Goal: Transaction & Acquisition: Purchase product/service

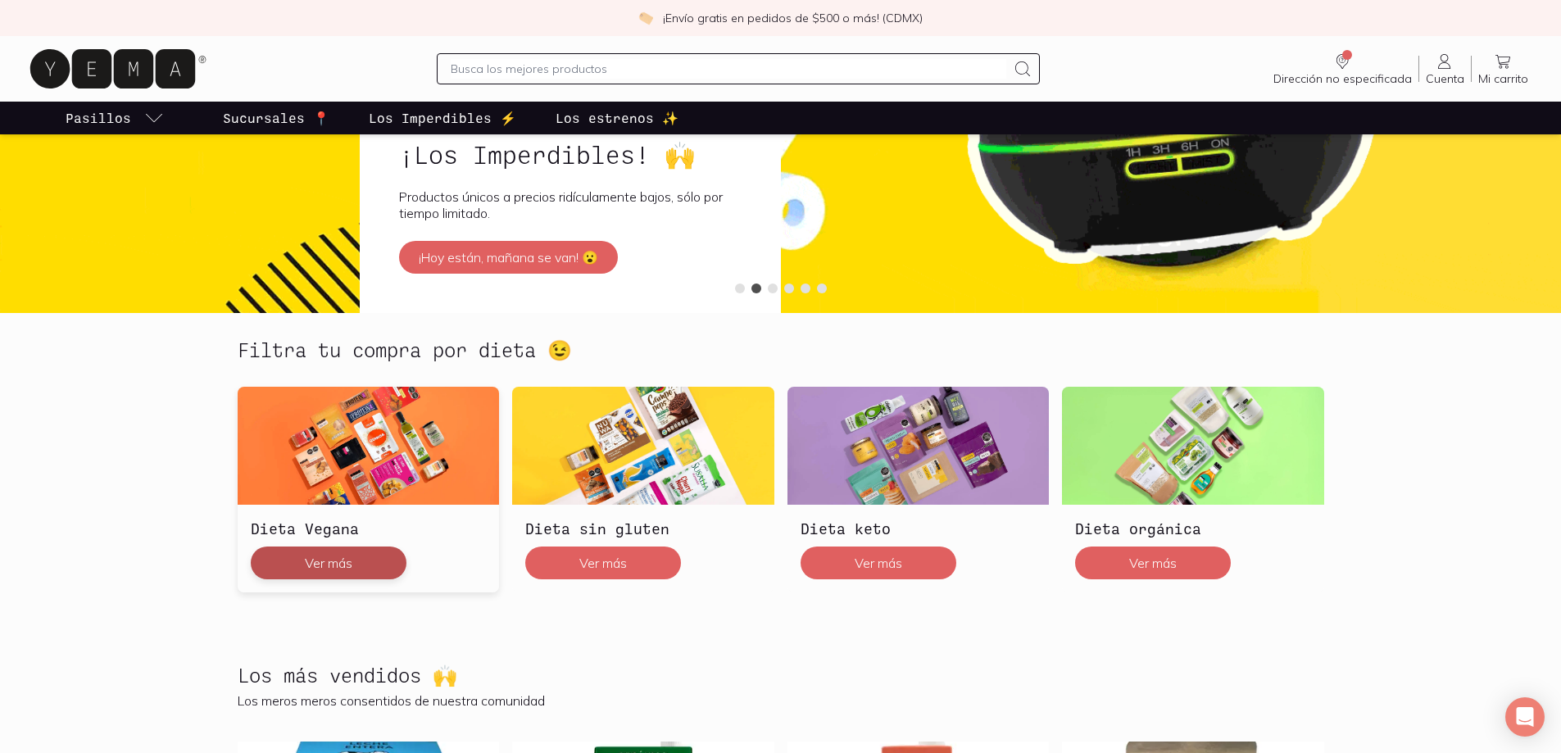
click at [358, 552] on button "Ver más" at bounding box center [329, 562] width 156 height 33
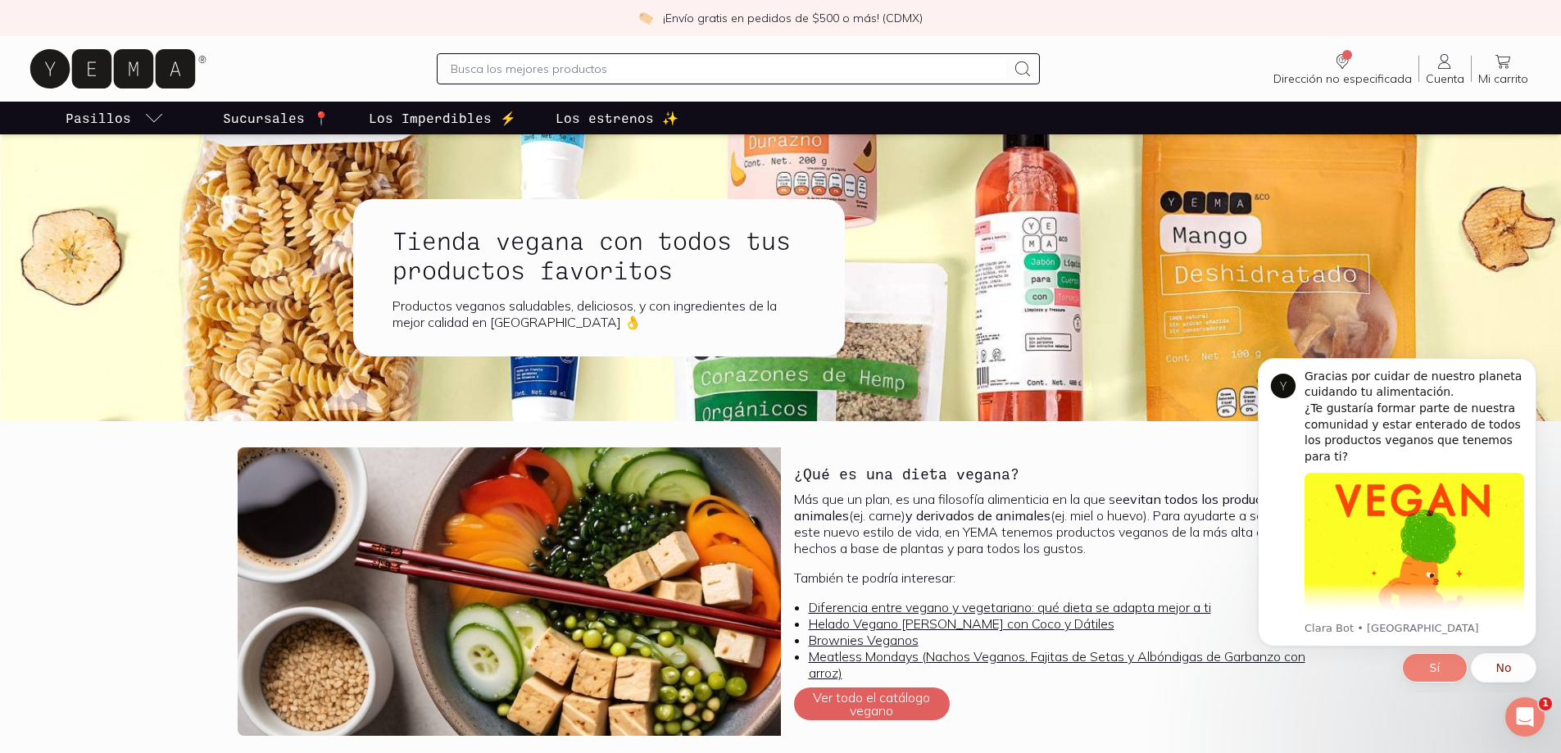
click at [1436, 673] on button "Sí" at bounding box center [1435, 667] width 66 height 29
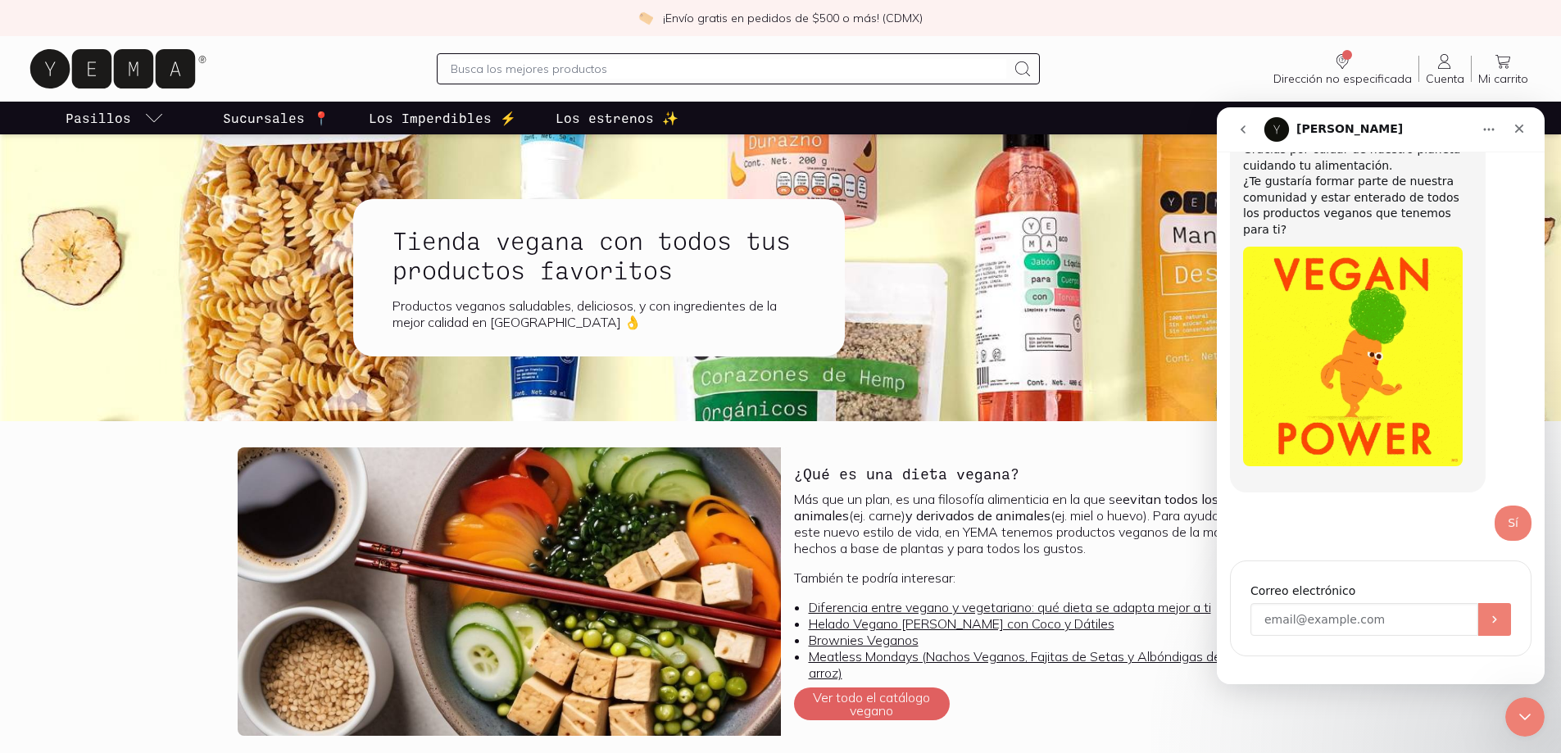
click at [1304, 612] on input "Enter your email" at bounding box center [1364, 619] width 228 height 33
click at [1378, 607] on input "[PERSON_NAME][EMAIL_ADDRESS][PERSON_NAME][DOMAIN_NAME]" at bounding box center [1364, 619] width 228 height 33
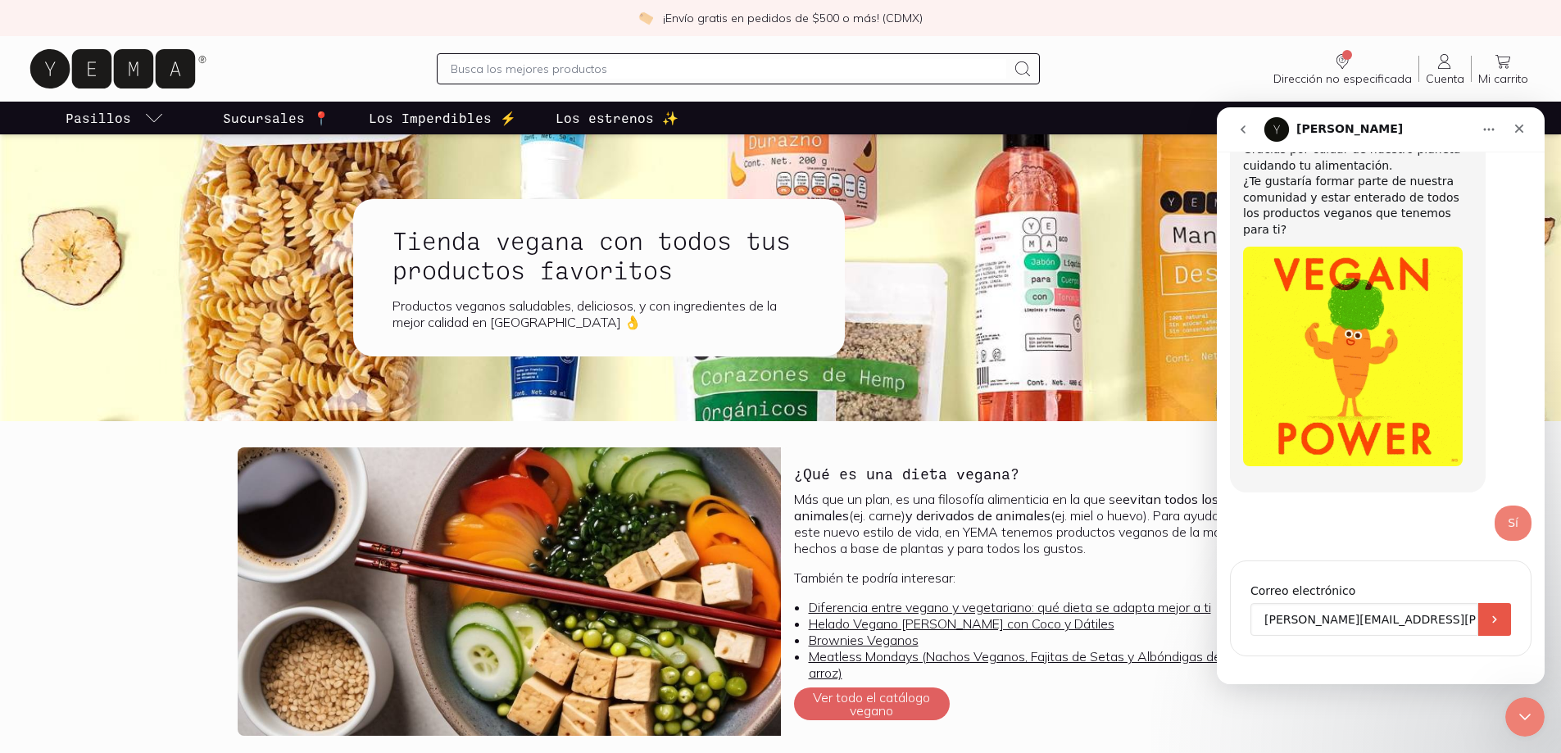
type input "[PERSON_NAME][EMAIL_ADDRESS][PERSON_NAME][DOMAIN_NAME]"
click at [1494, 603] on button "Enviar" at bounding box center [1494, 619] width 33 height 33
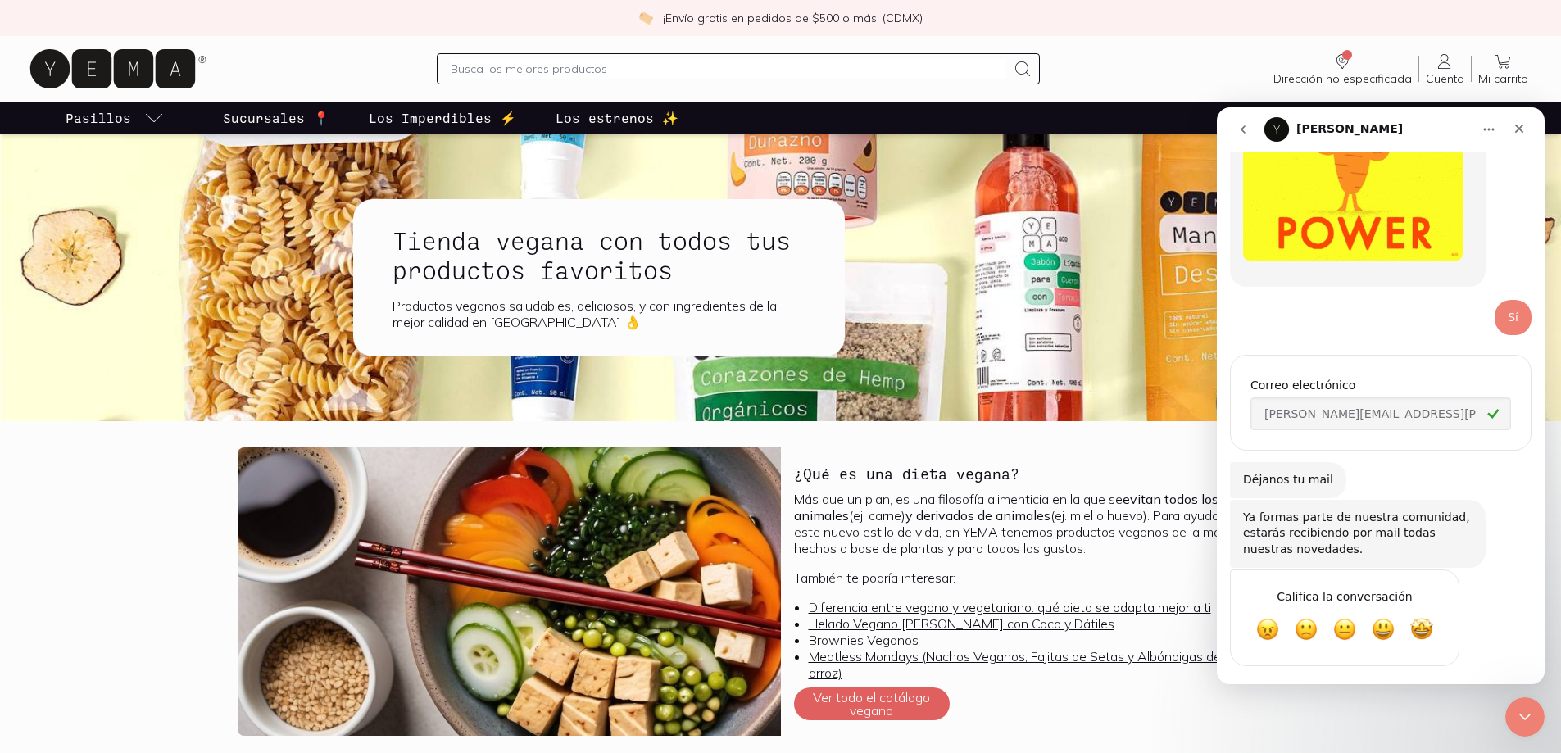
scroll to position [292, 0]
click at [1390, 615] on span "Excelente" at bounding box center [1382, 629] width 29 height 29
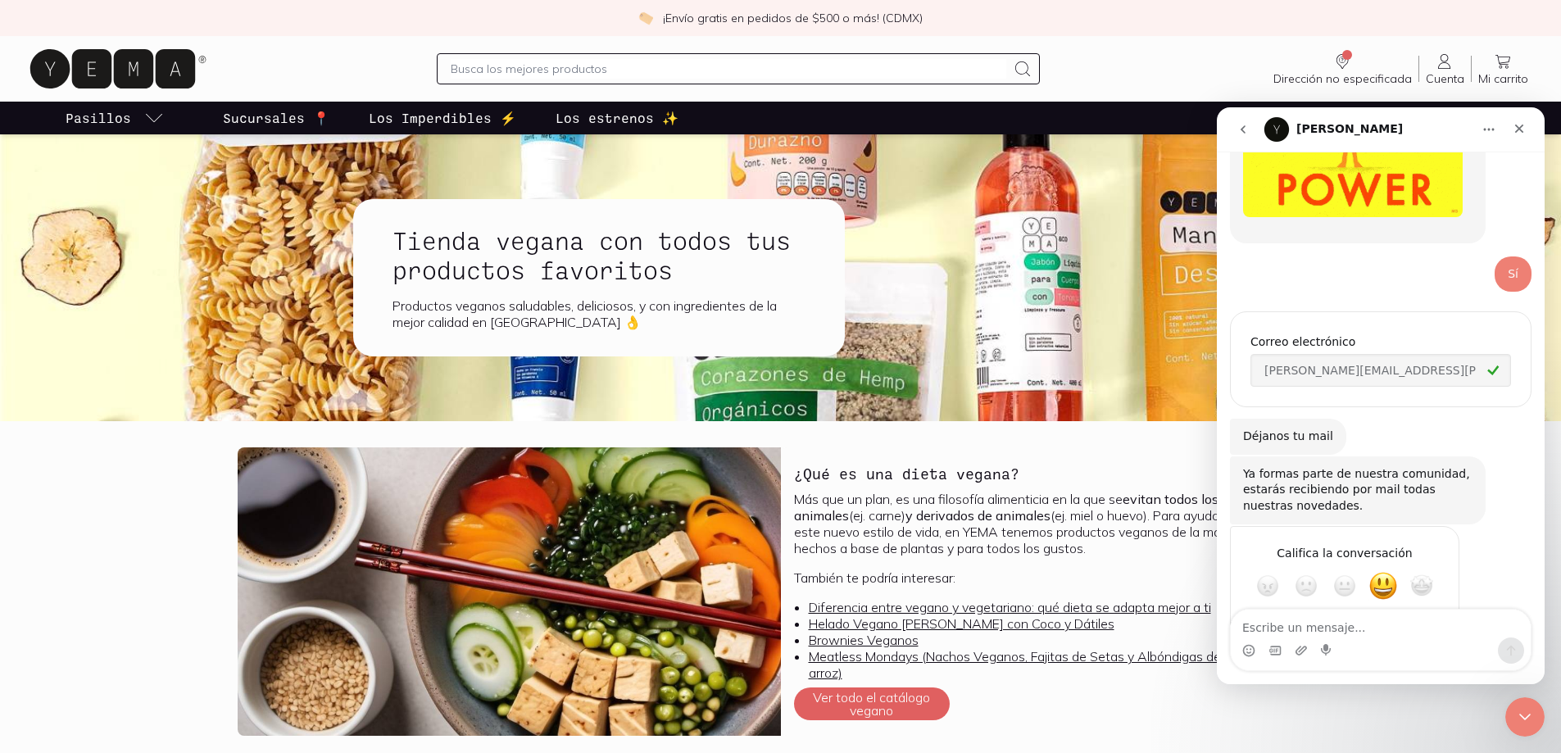
scroll to position [395, 0]
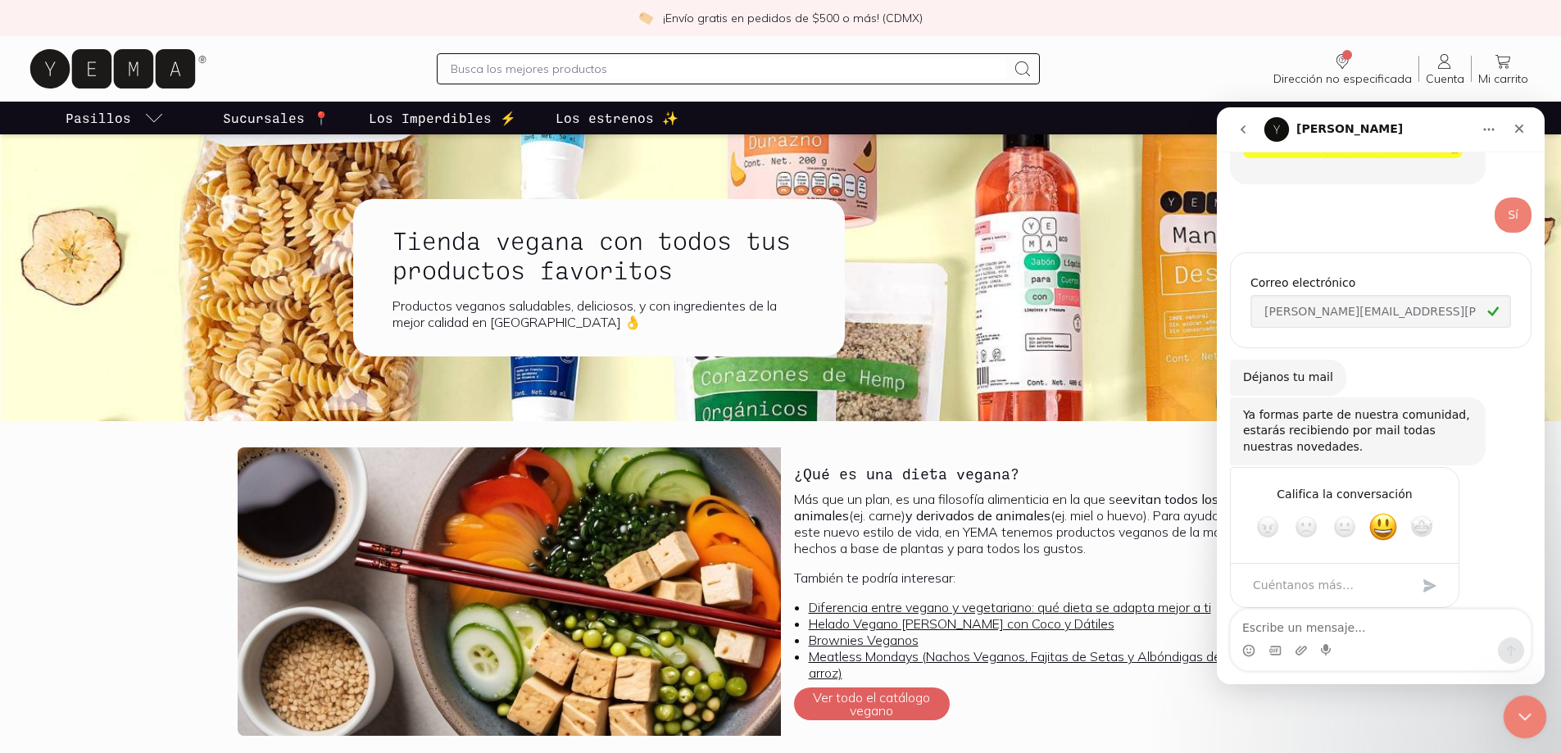
click at [1517, 718] on icon "Cerrar Intercom Messenger" at bounding box center [1522, 715] width 20 height 20
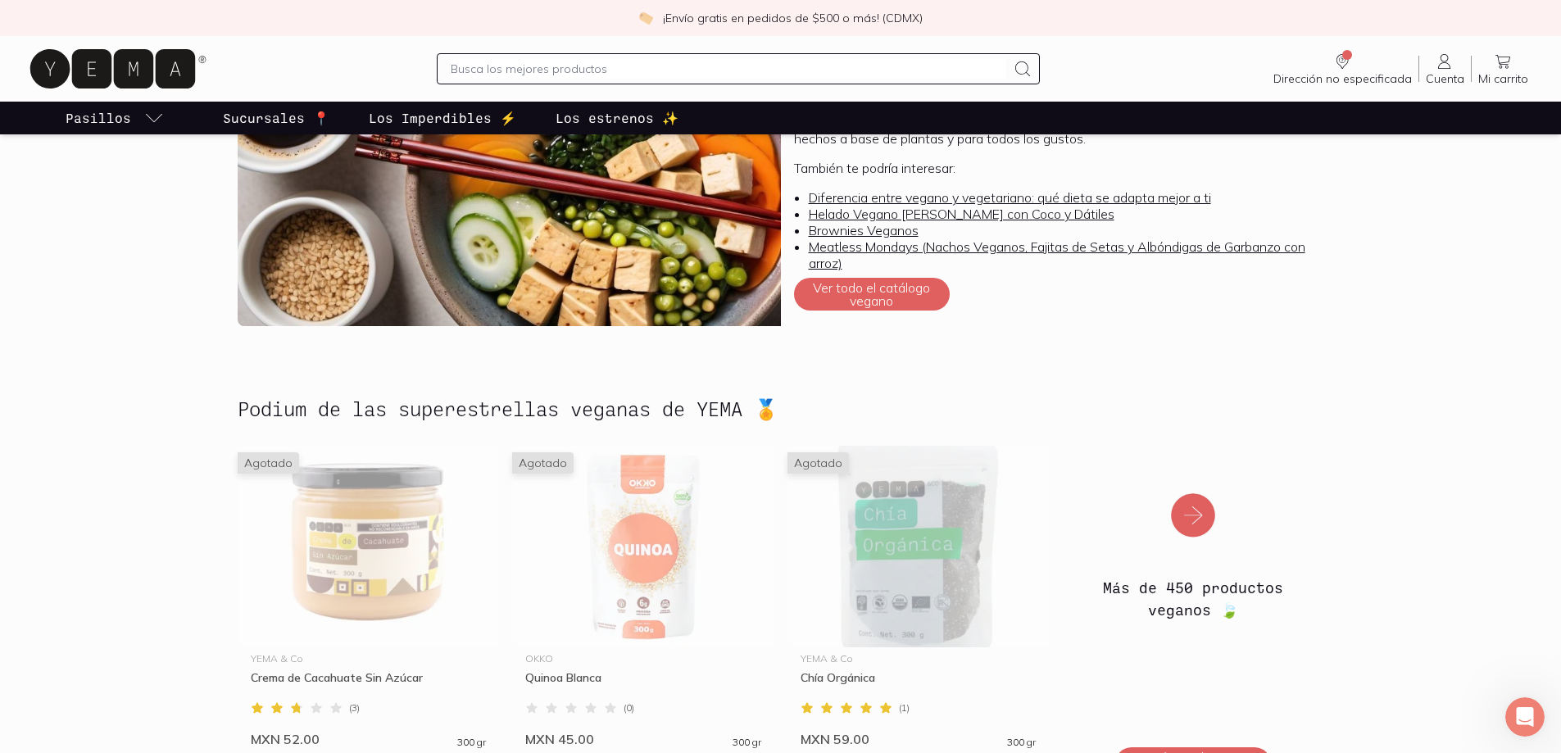
scroll to position [246, 0]
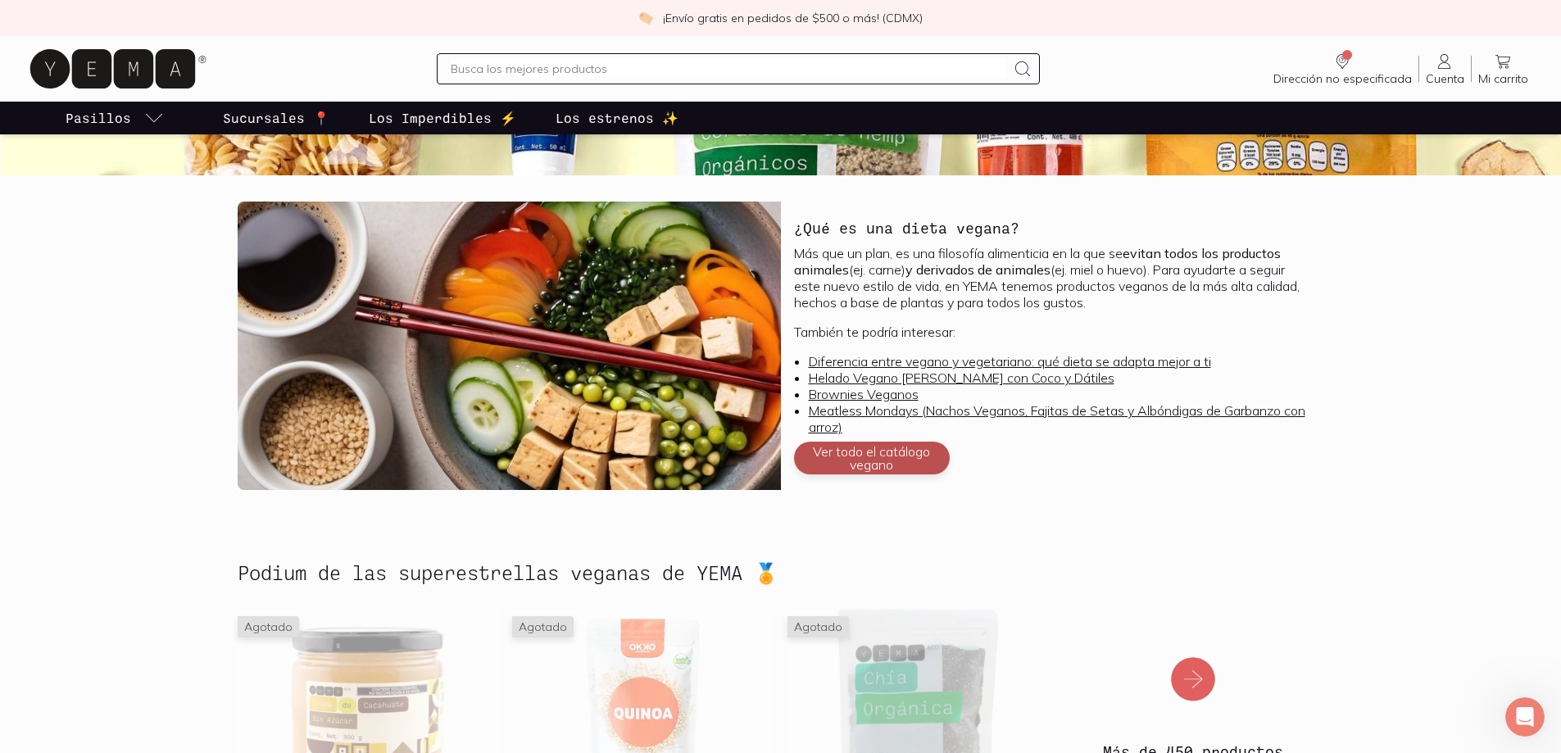
click at [902, 456] on button "Ver todo el catálogo vegano" at bounding box center [872, 458] width 156 height 33
click at [913, 461] on button "Ver todo el catálogo vegano" at bounding box center [872, 458] width 156 height 33
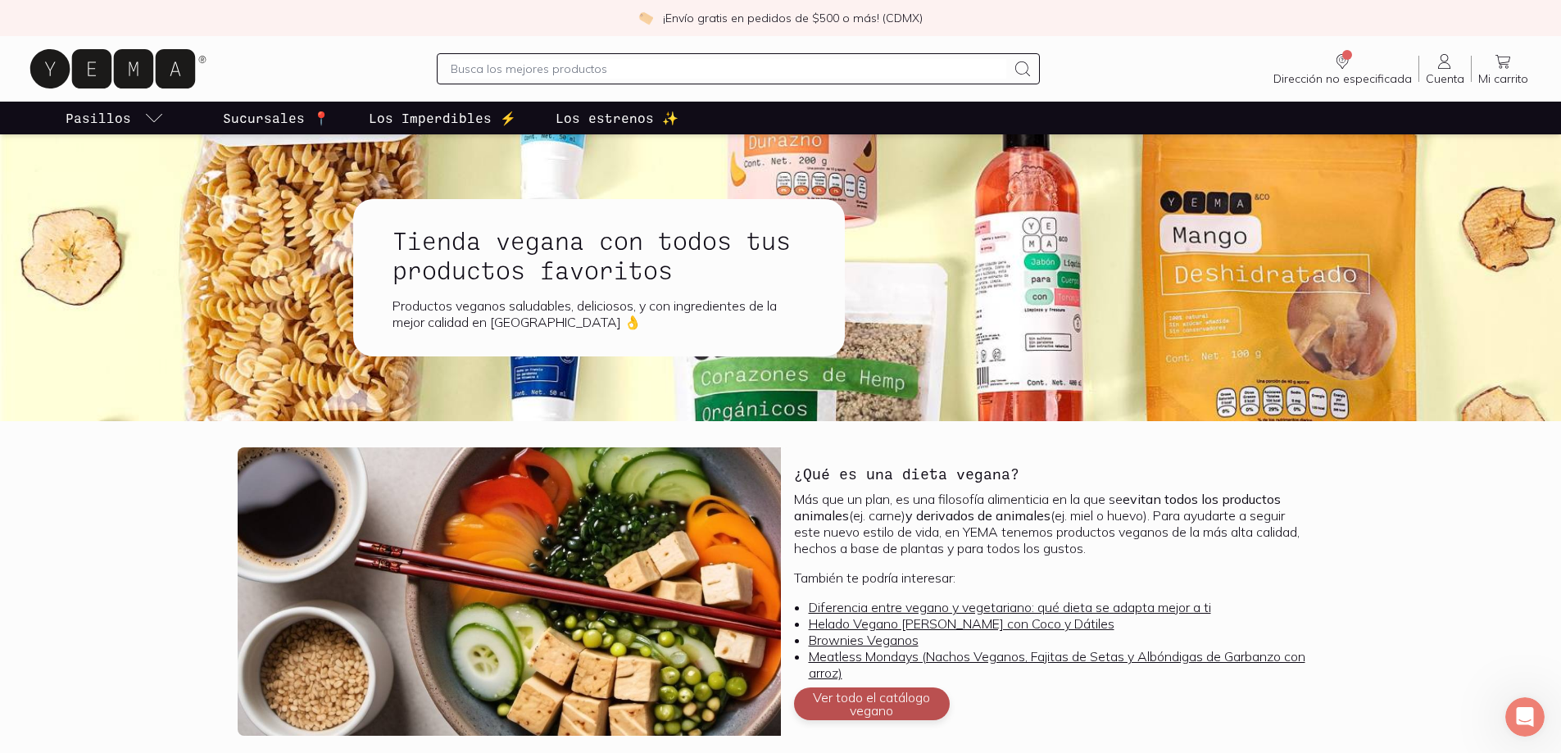
click at [880, 708] on button "Ver todo el catálogo vegano" at bounding box center [872, 703] width 156 height 33
click at [850, 687] on div "¿Qué es una dieta vegana? Más que un plan, es una filosofía alimenticia en la q…" at bounding box center [1052, 591] width 543 height 288
click at [859, 701] on button "Ver todo el catálogo vegano" at bounding box center [872, 703] width 156 height 33
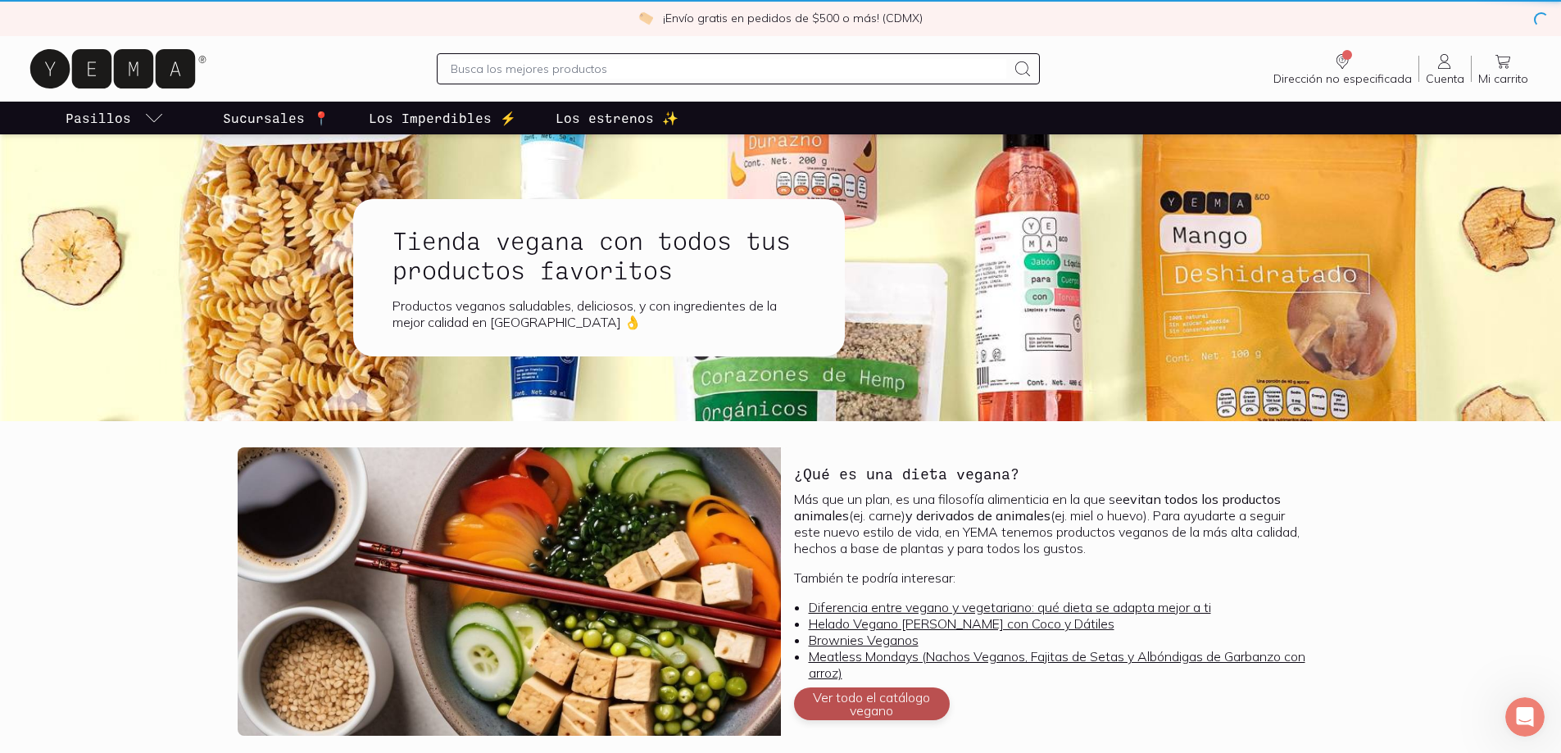
click at [859, 701] on button "Ver todo el catálogo vegano" at bounding box center [872, 703] width 156 height 33
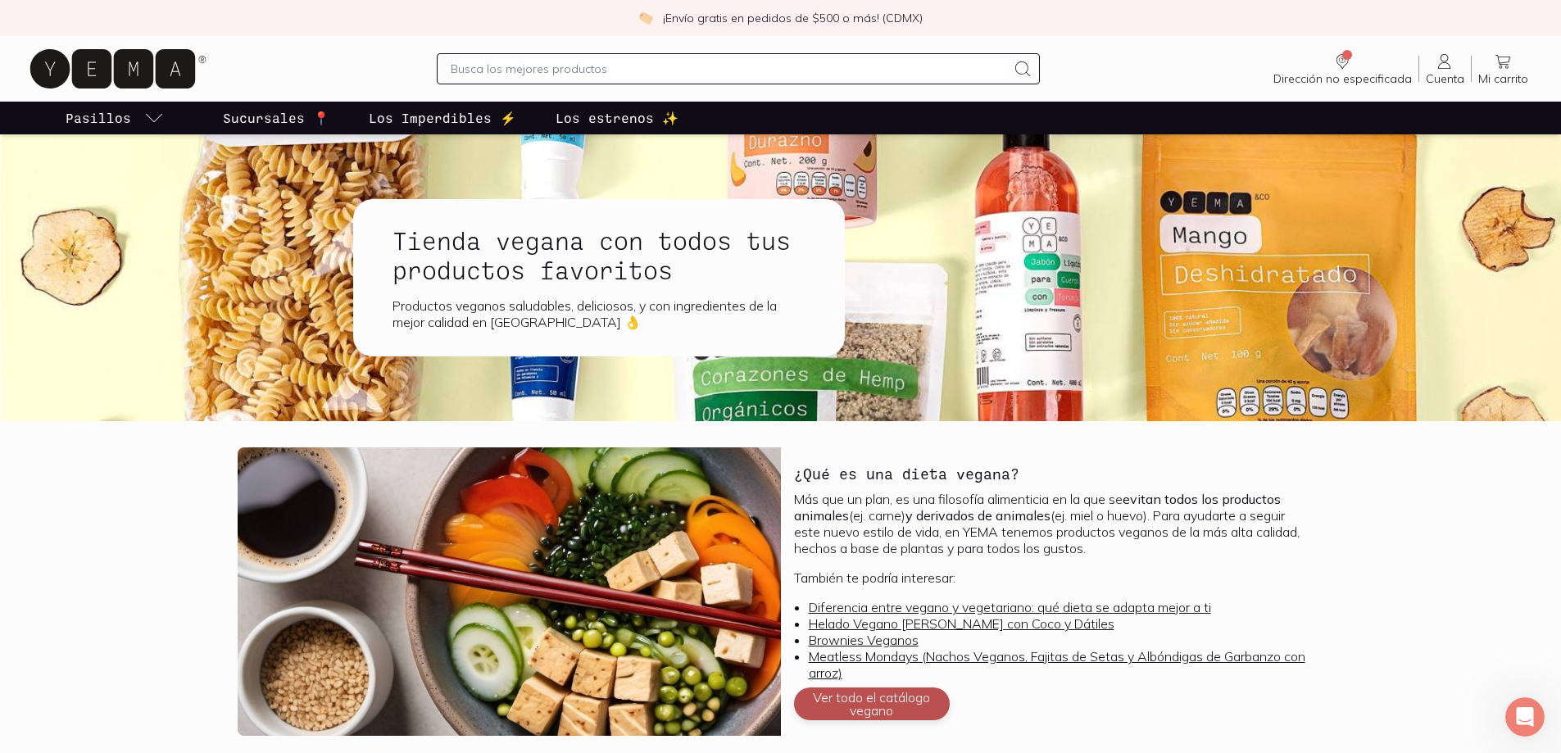
click at [859, 701] on button "Ver todo el catálogo vegano" at bounding box center [872, 703] width 156 height 33
click at [860, 701] on button "Ver todo el catálogo vegano" at bounding box center [872, 703] width 156 height 33
click at [1446, 70] on icon at bounding box center [1445, 62] width 20 height 20
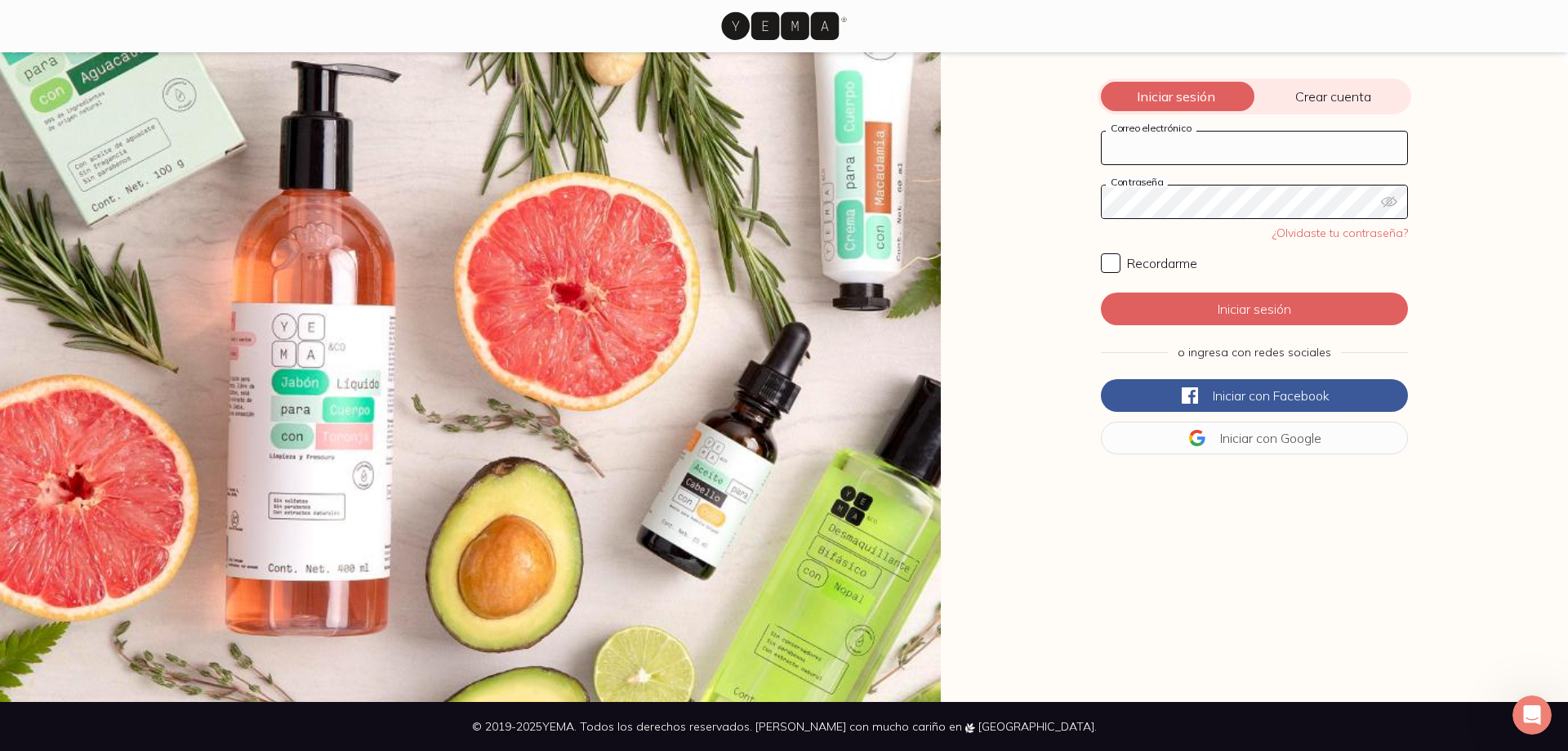
click at [1245, 146] on input "Correo electrónico" at bounding box center [1254, 148] width 305 height 33
click at [1372, 93] on span "Crear cuenta" at bounding box center [1332, 96] width 157 height 16
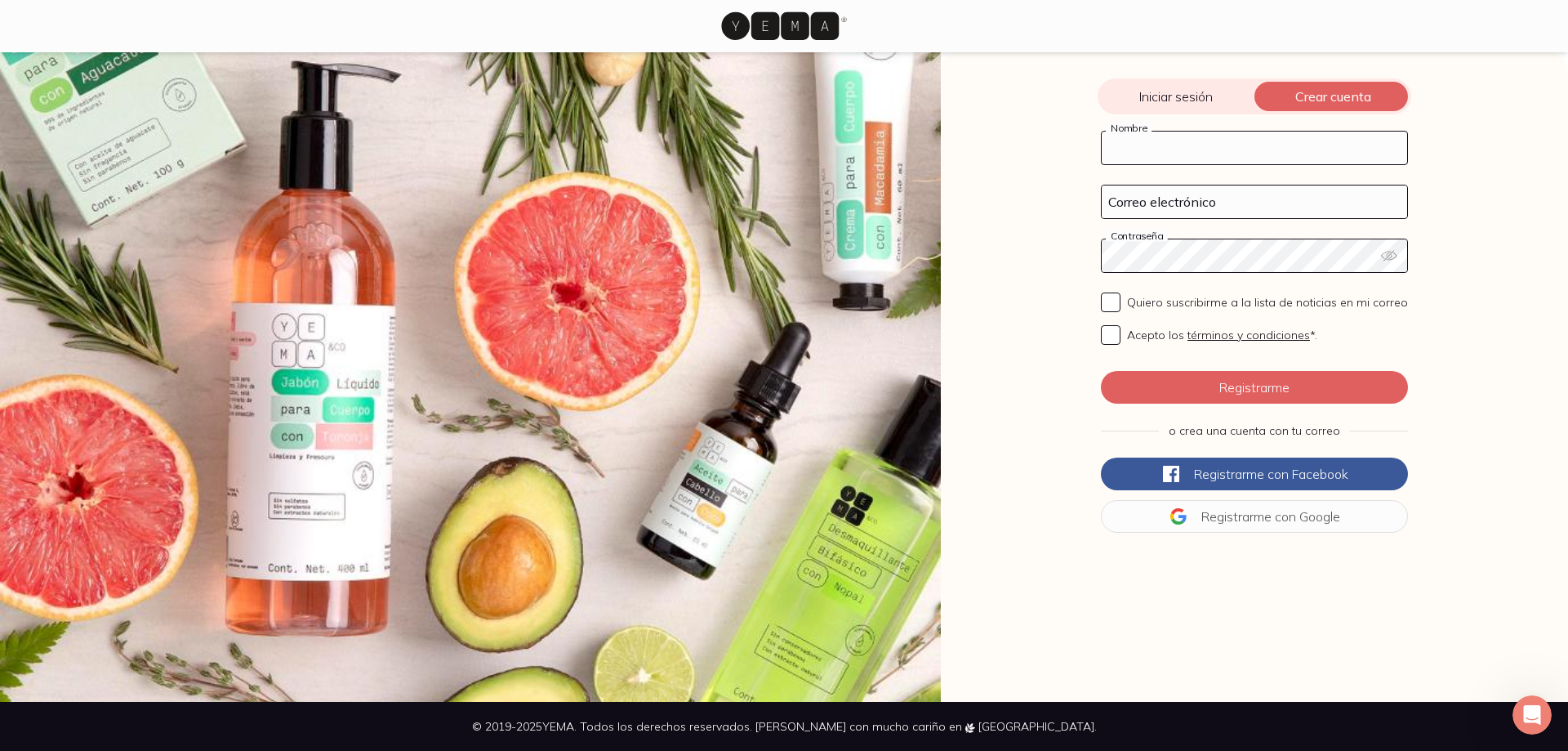
click at [1268, 158] on input "Nombre" at bounding box center [1254, 148] width 305 height 33
type input "Chiru"
click at [1248, 200] on input "Correo electrónico" at bounding box center [1254, 201] width 305 height 33
type input "[PERSON_NAME][EMAIL_ADDRESS][PERSON_NAME][DOMAIN_NAME]"
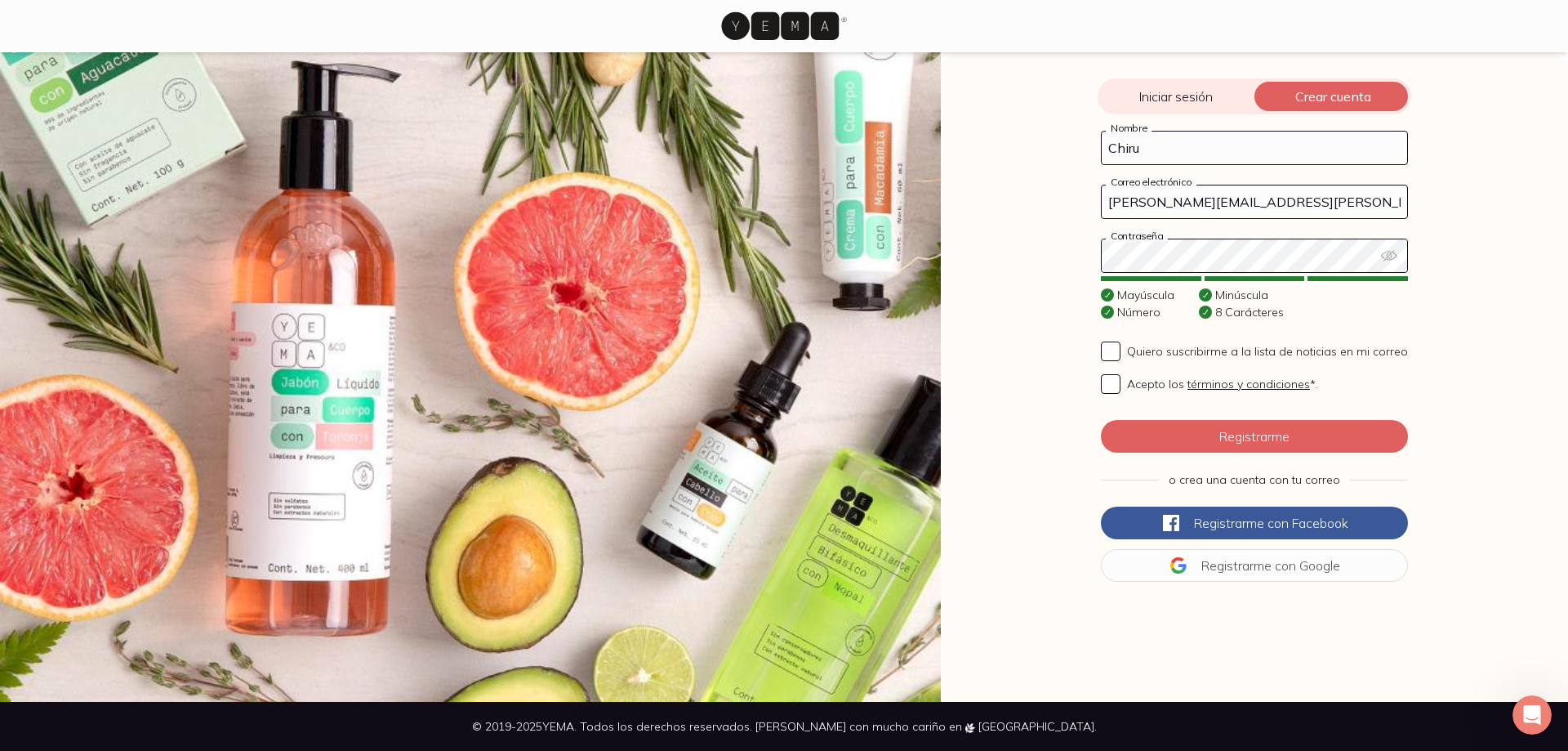
click at [1141, 148] on input "Chiru" at bounding box center [1254, 148] width 305 height 33
click at [1273, 432] on button "Registrarme" at bounding box center [1254, 436] width 307 height 33
click at [1114, 388] on input "Acepto los términos y condiciones *." at bounding box center [1110, 384] width 20 height 20
checkbox input "true"
click at [1182, 427] on button "Registrarme" at bounding box center [1254, 436] width 307 height 33
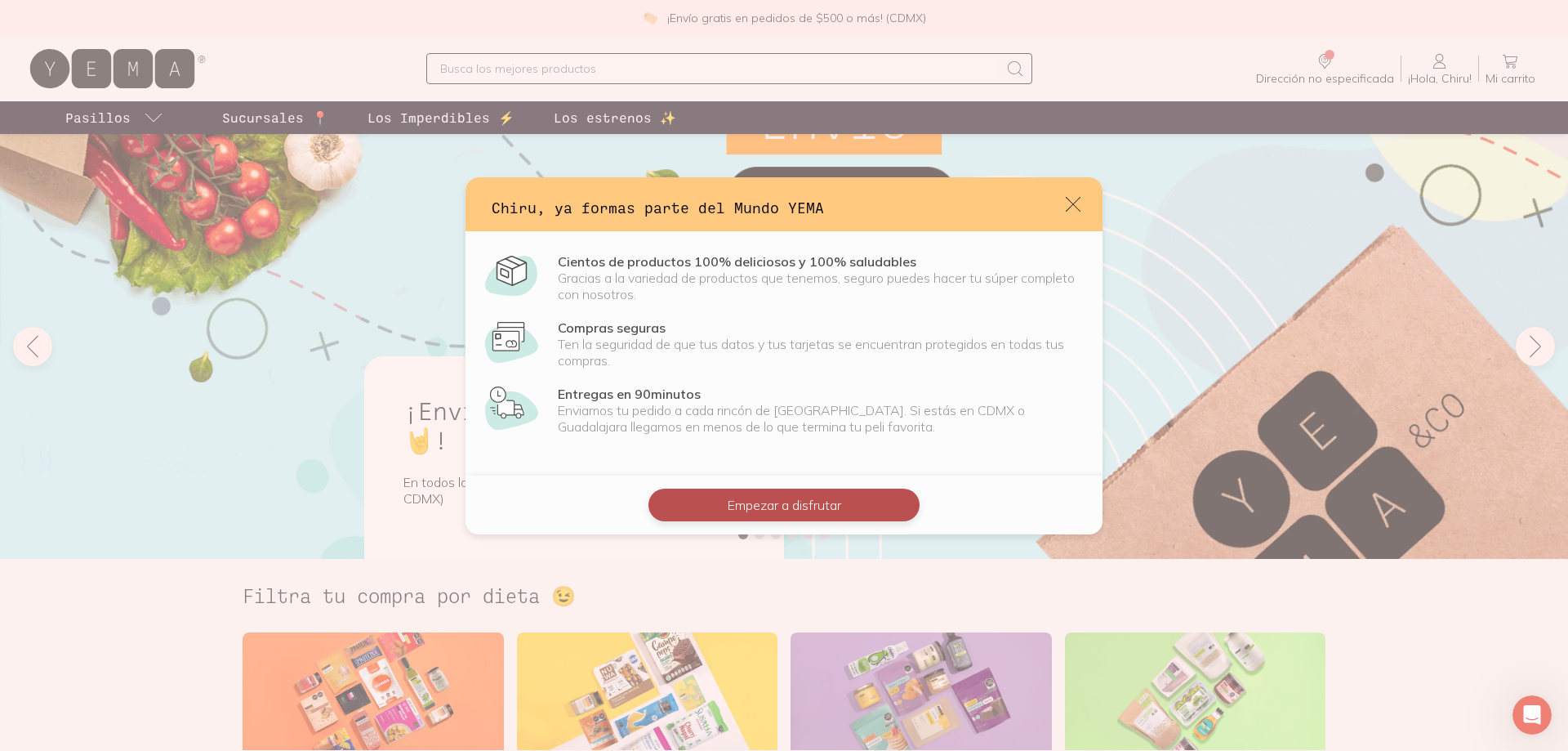
click at [793, 498] on button "Empezar a disfrutar" at bounding box center [784, 505] width 271 height 33
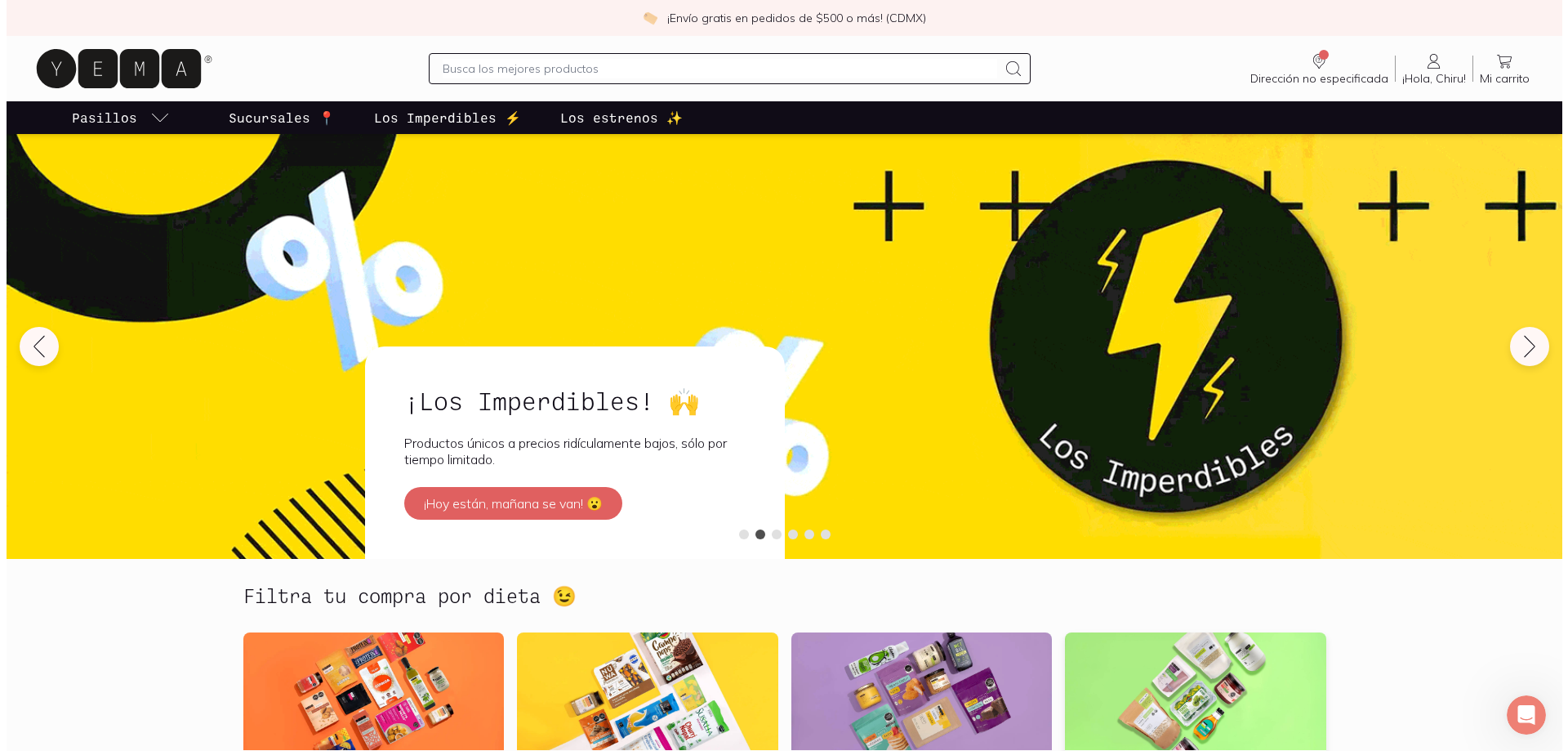
scroll to position [327, 0]
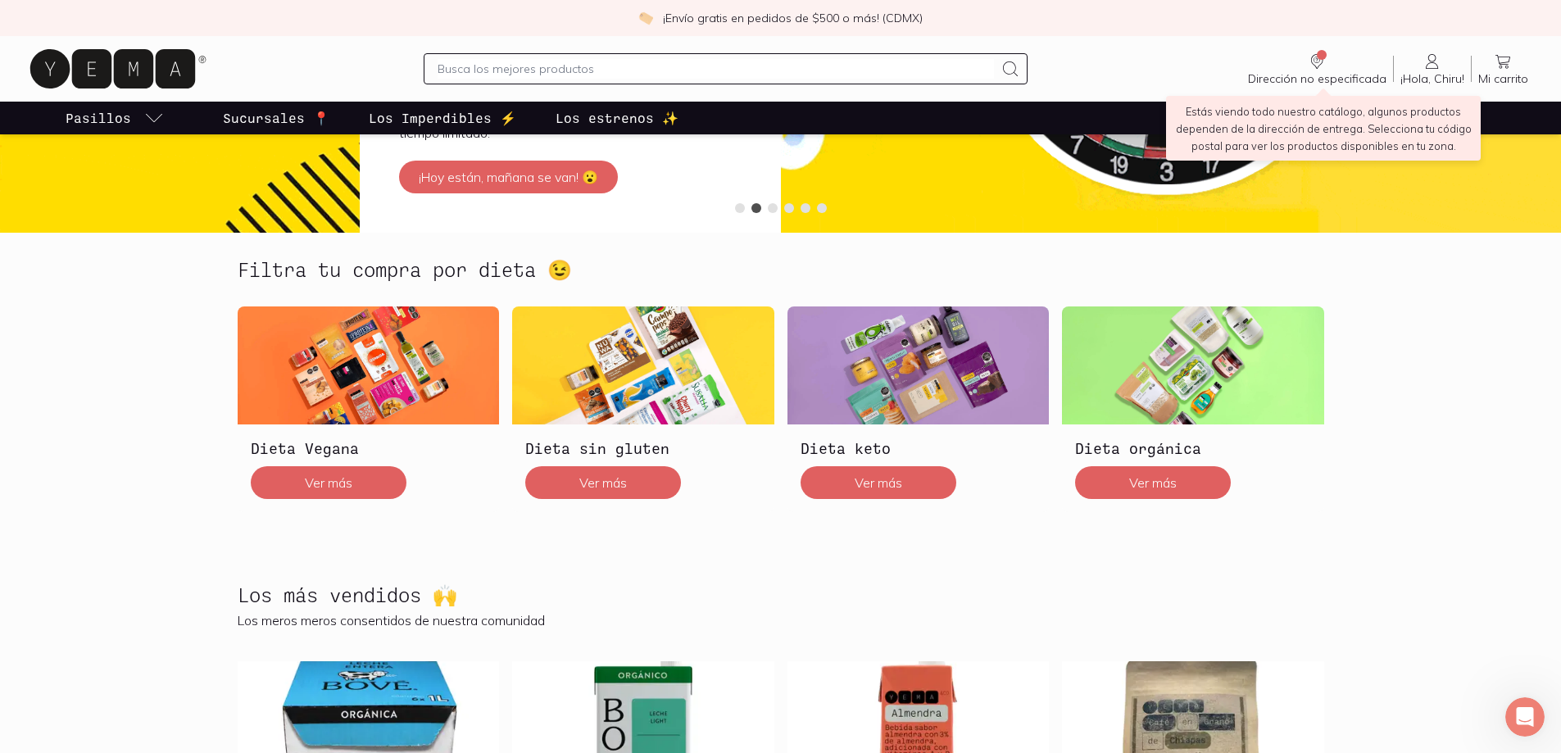
click at [1294, 73] on span "Dirección no especificada" at bounding box center [1317, 78] width 138 height 15
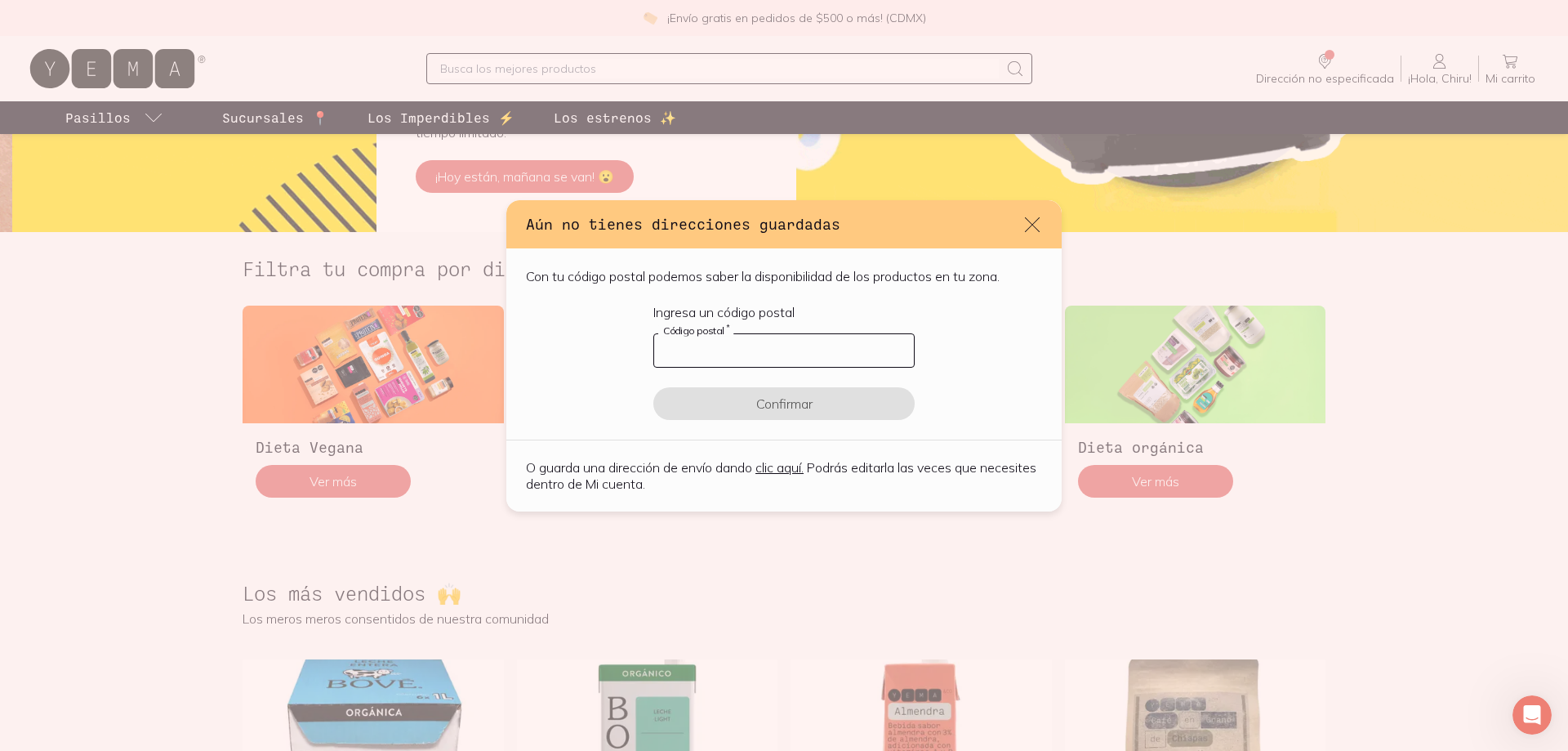
click at [806, 359] on input "default" at bounding box center [784, 350] width 260 height 33
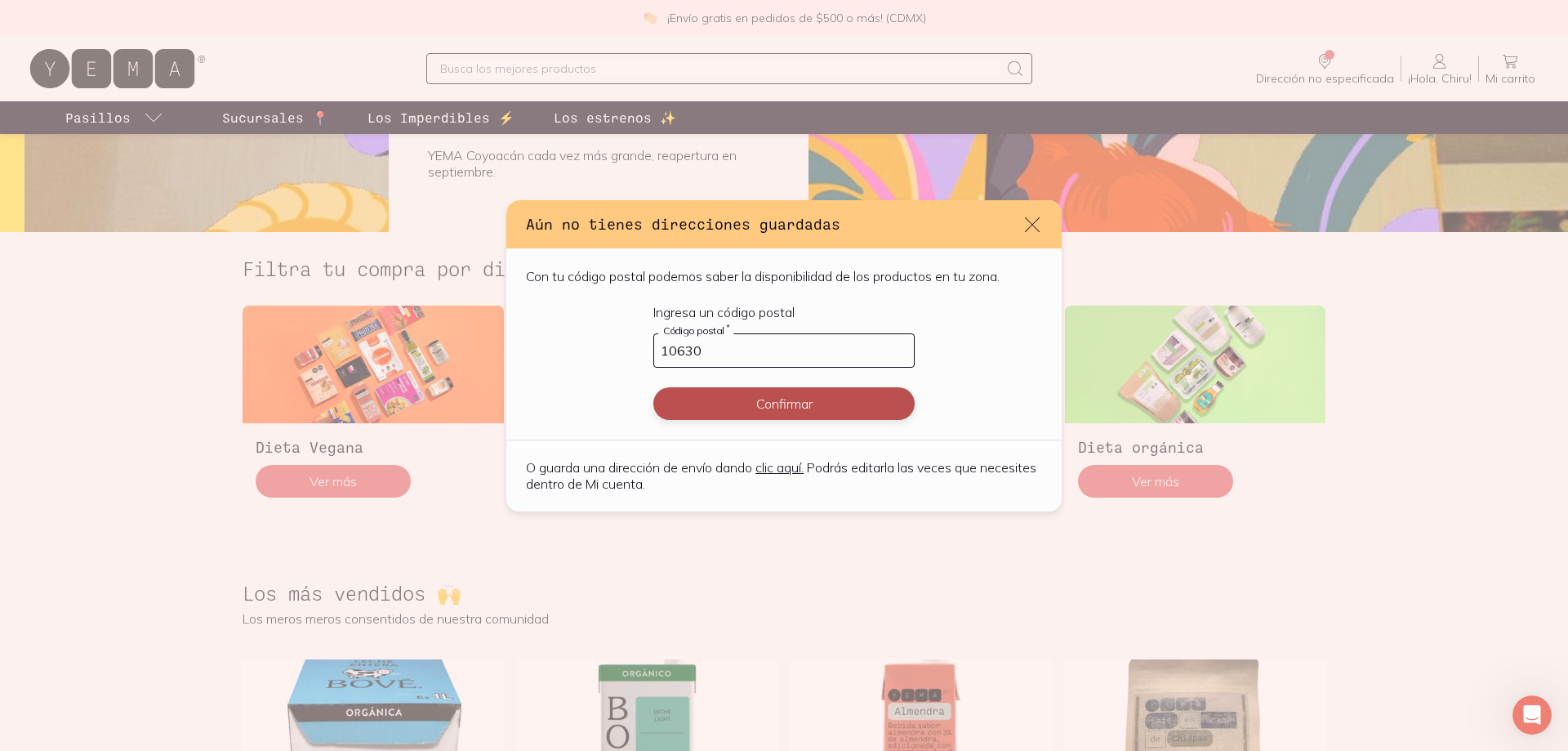
type input "10630"
click at [779, 396] on button "Confirmar" at bounding box center [784, 403] width 261 height 33
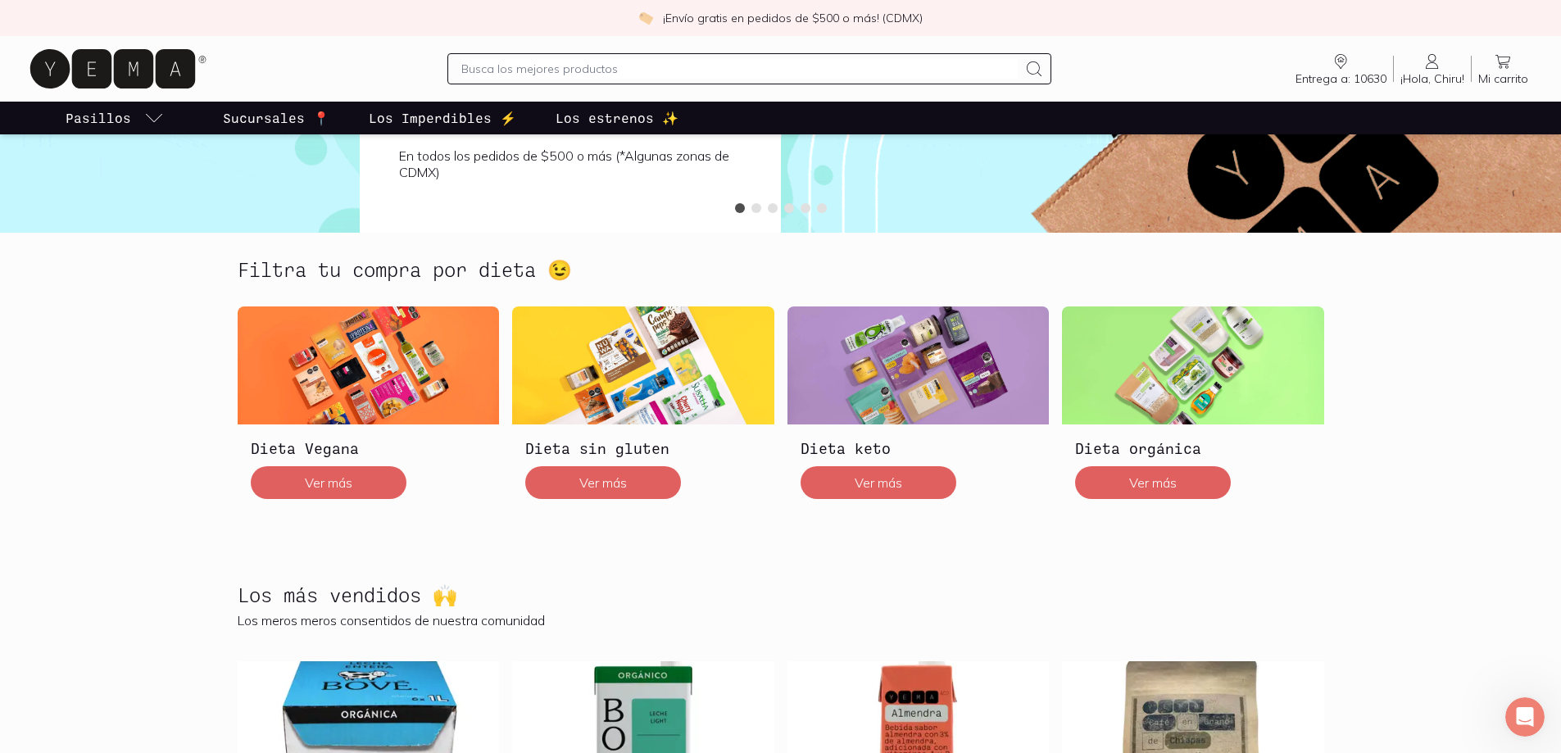
click at [1346, 78] on span "Entrega a: 10630" at bounding box center [1340, 78] width 91 height 15
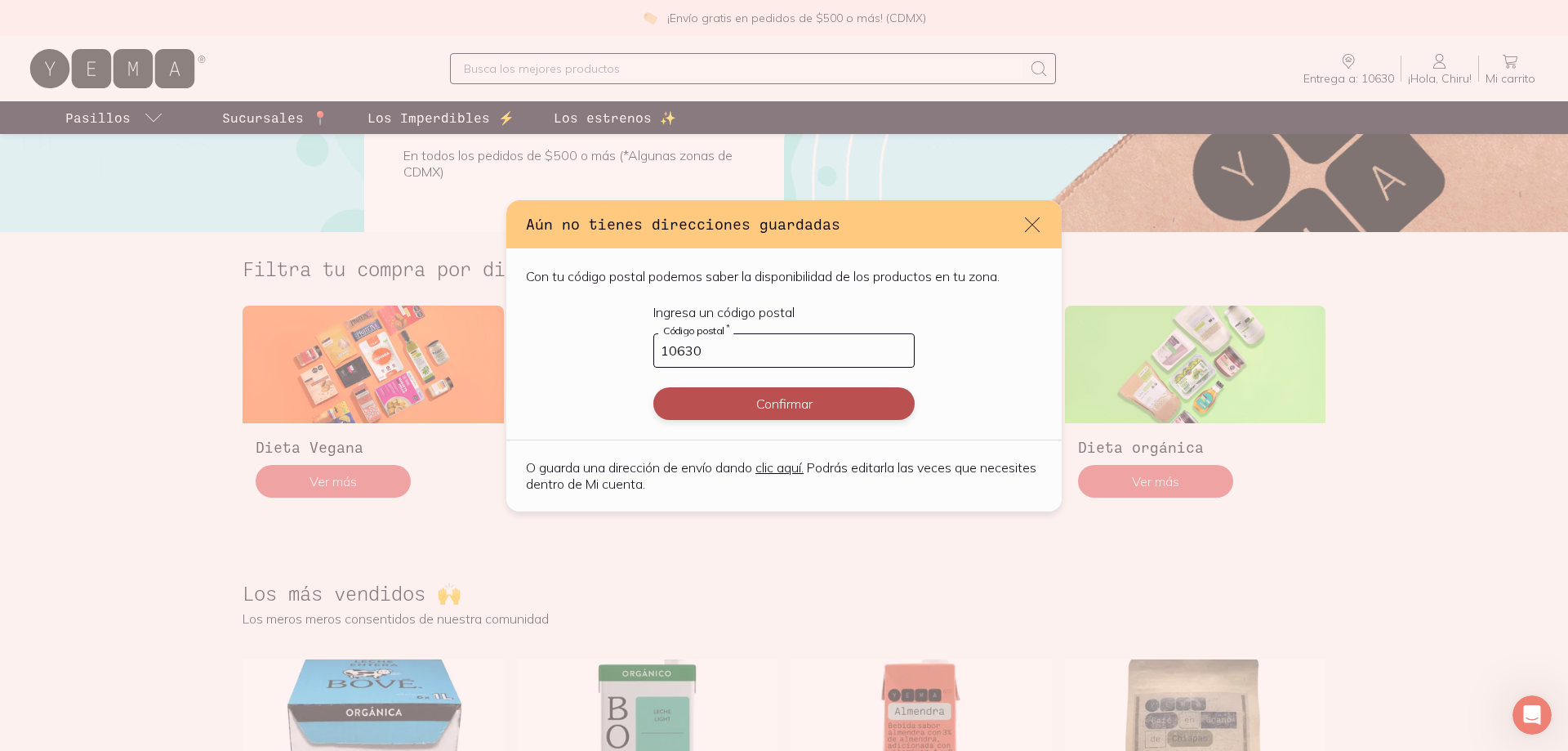
click at [788, 404] on button "Confirmar" at bounding box center [784, 403] width 261 height 33
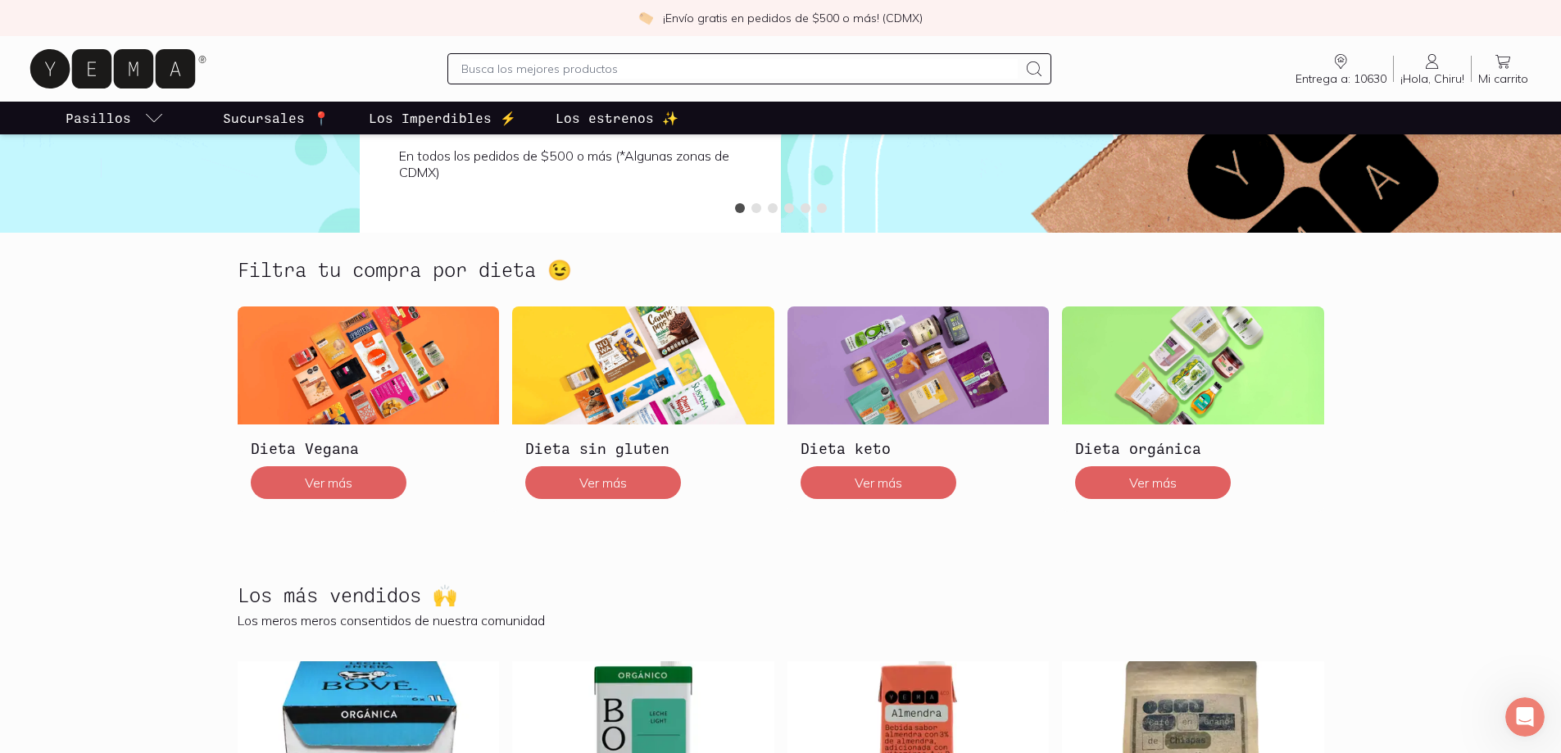
click at [1363, 70] on link "Entrega a: 10630 10630" at bounding box center [1341, 69] width 104 height 34
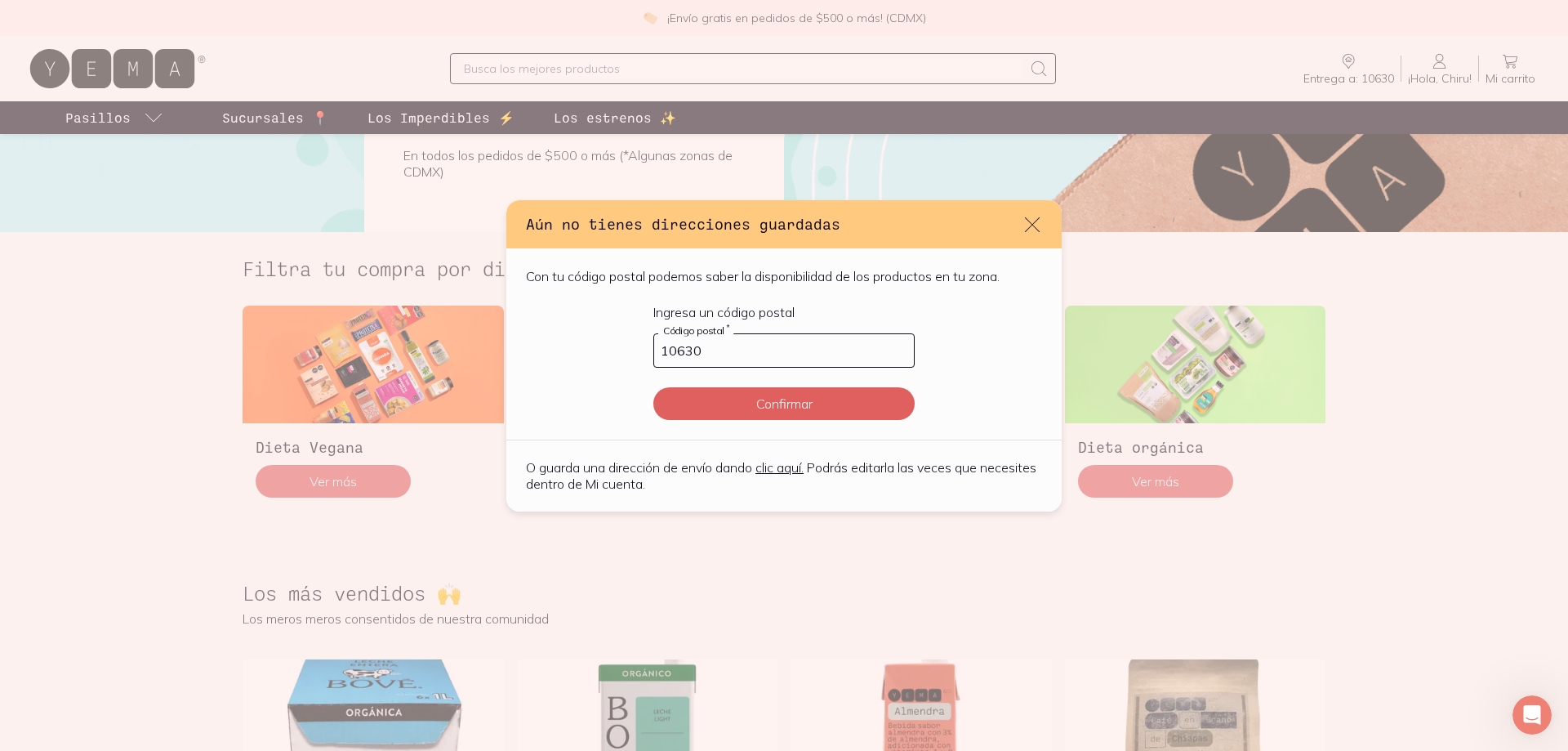
click at [794, 467] on link "clic aquí." at bounding box center [780, 467] width 48 height 16
select select "204"
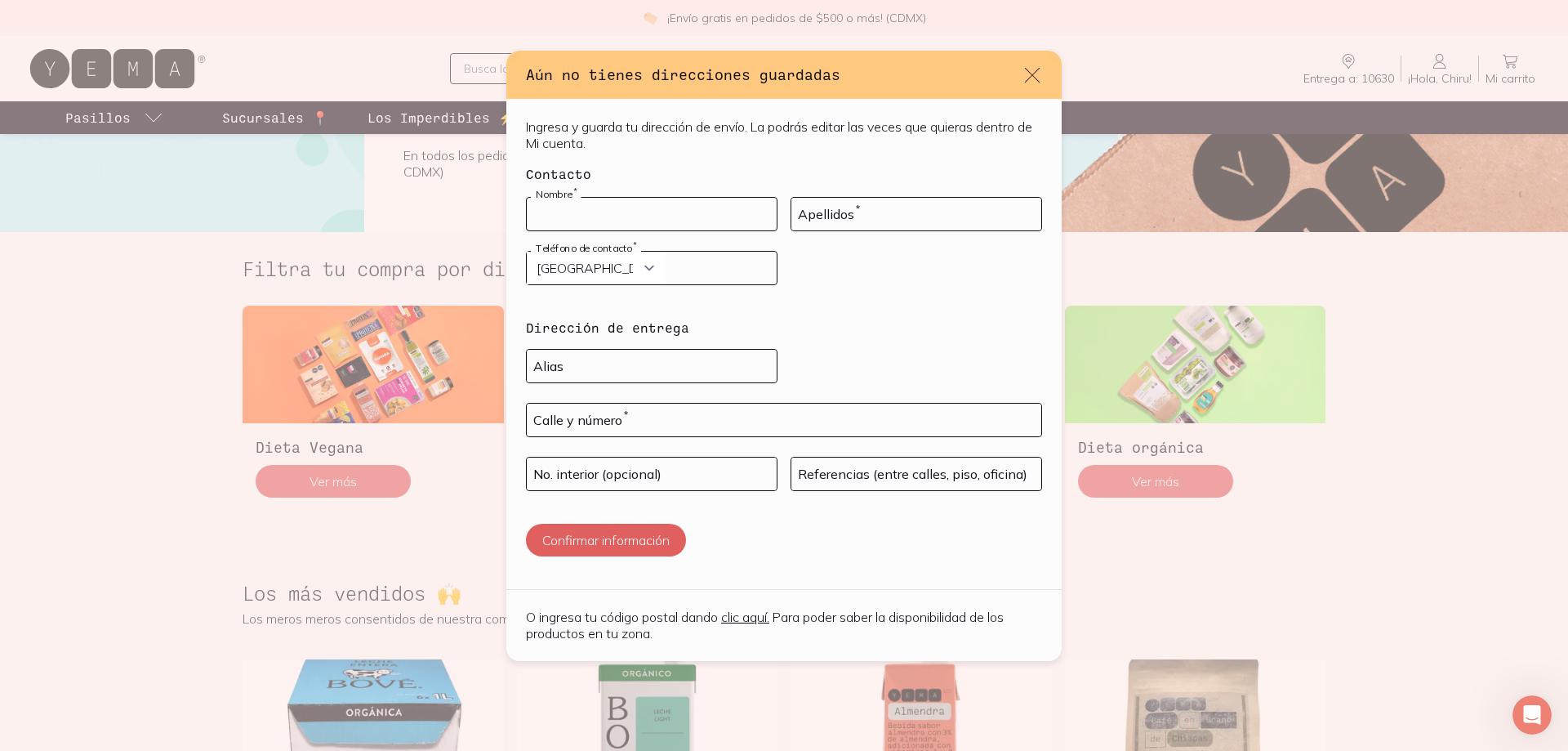
click at [646, 218] on input "default" at bounding box center [651, 213] width 250 height 33
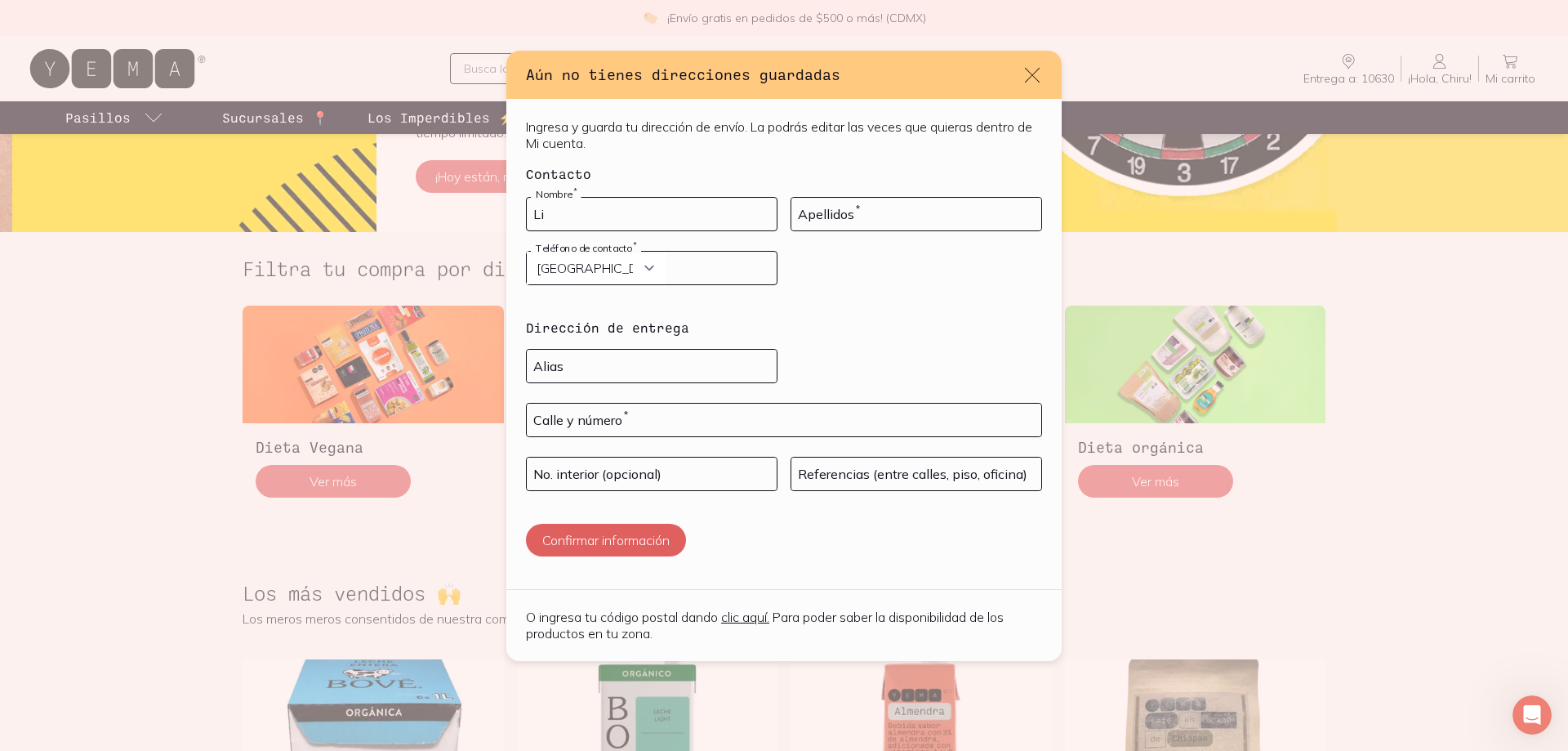
type input "L"
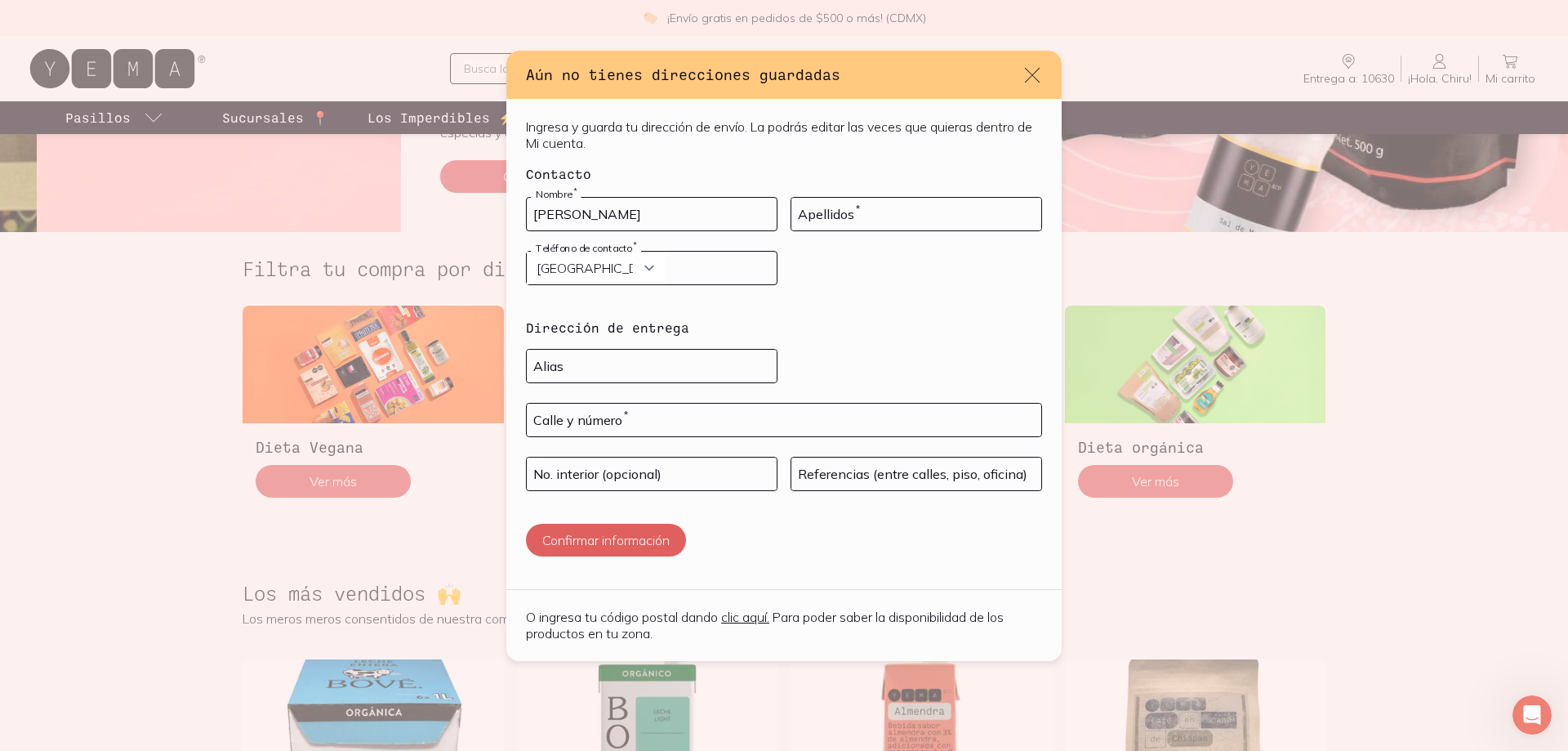
type input "[PERSON_NAME]"
click at [834, 209] on input "default" at bounding box center [916, 213] width 250 height 33
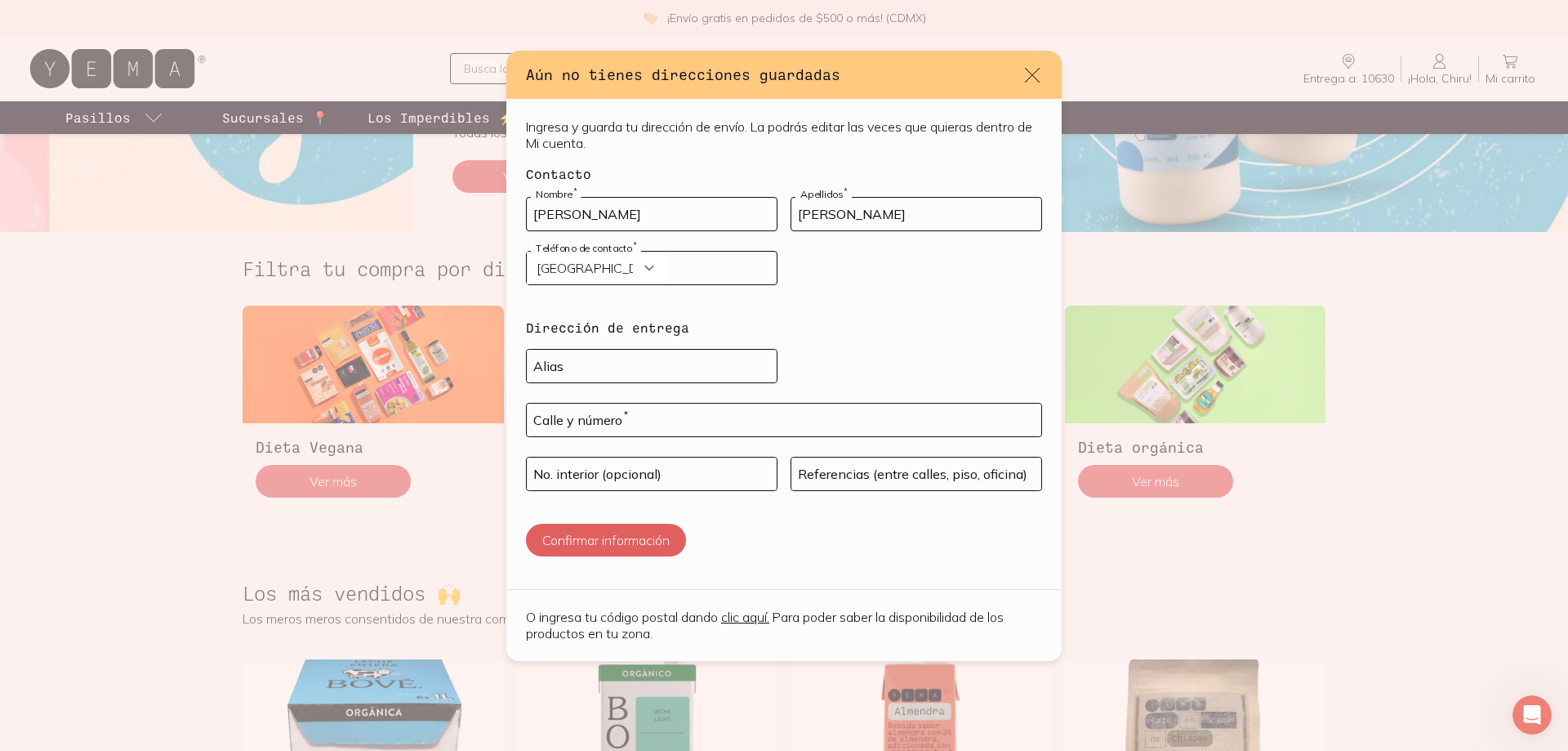
type input "[PERSON_NAME]"
click at [642, 270] on select "Curazao (+5999) [GEOGRAPHIC_DATA] (+1876) [GEOGRAPHIC_DATA][PERSON_NAME][PERSON…" at bounding box center [595, 267] width 139 height 33
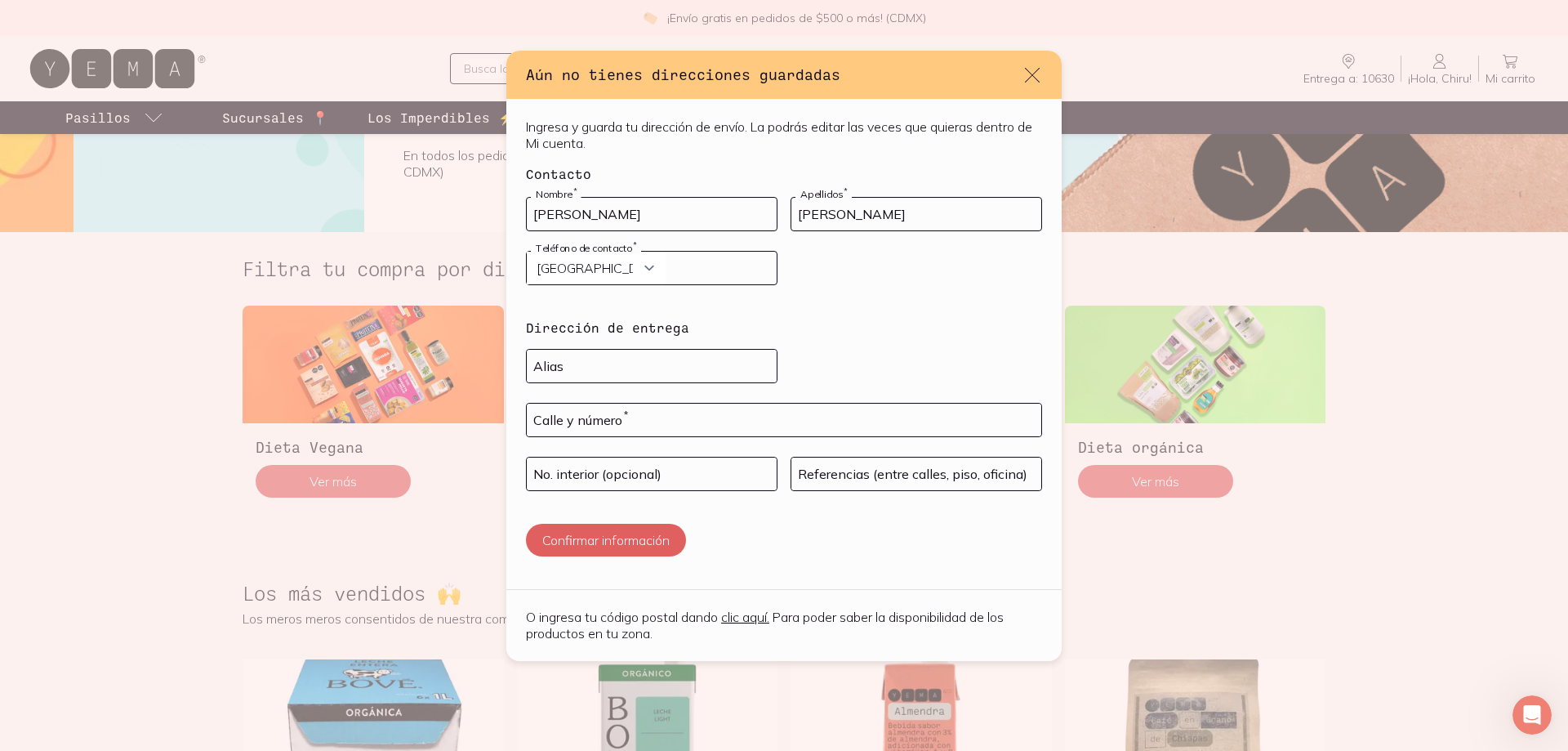
click at [716, 260] on input "default" at bounding box center [651, 267] width 250 height 33
type input "5539733781"
click at [649, 363] on input "default" at bounding box center [651, 366] width 250 height 33
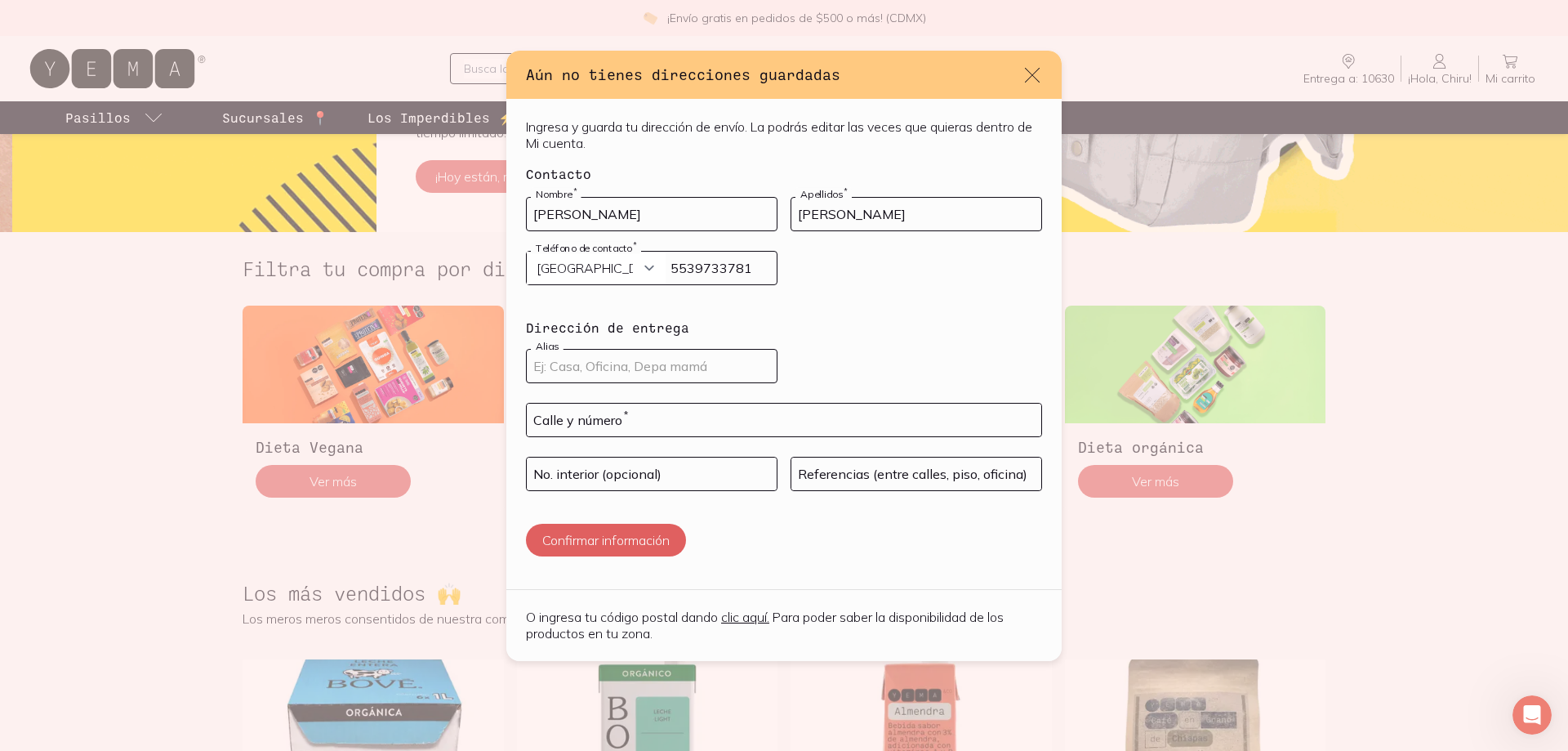
type input "c"
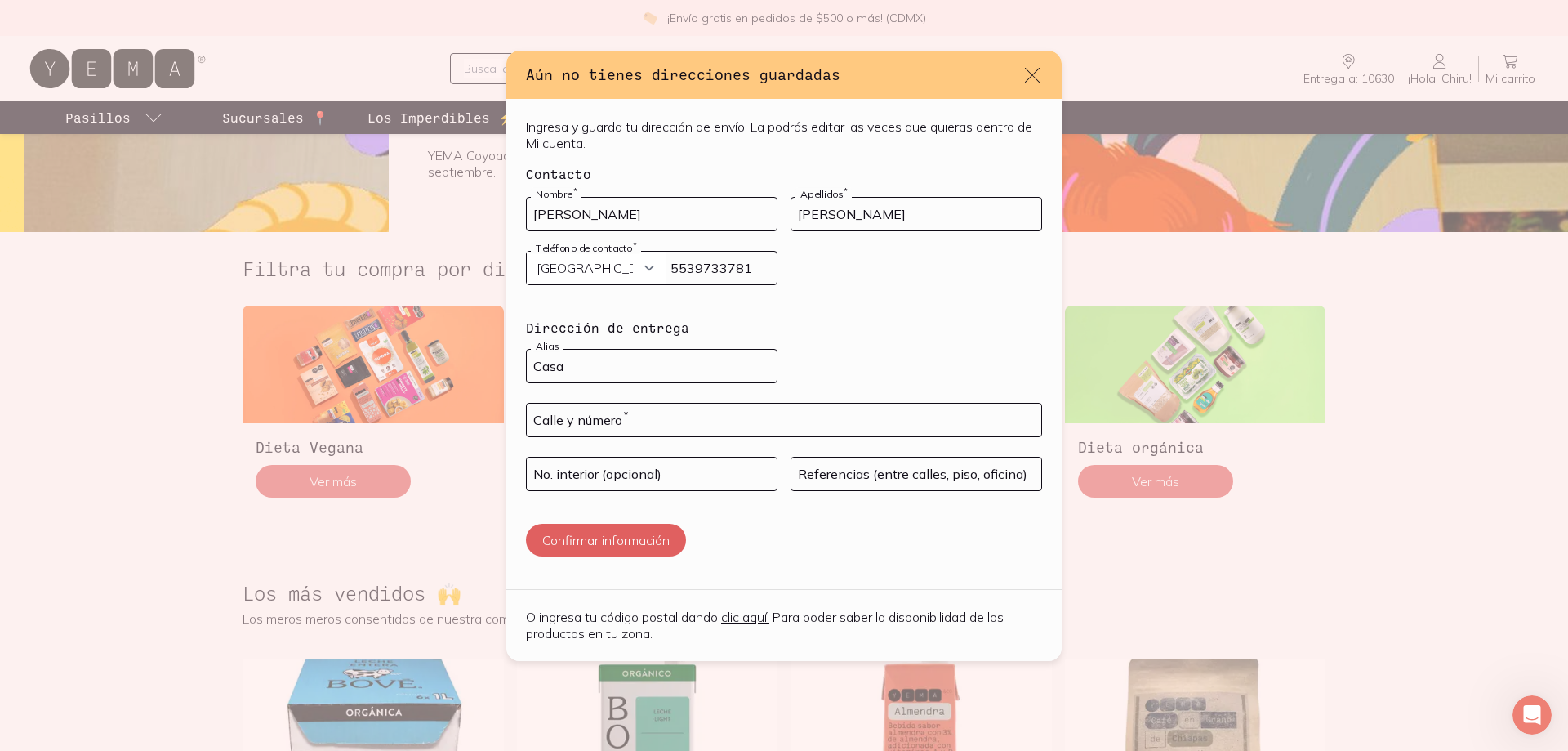
type input "Casa"
click at [693, 411] on input "default" at bounding box center [784, 420] width 514 height 33
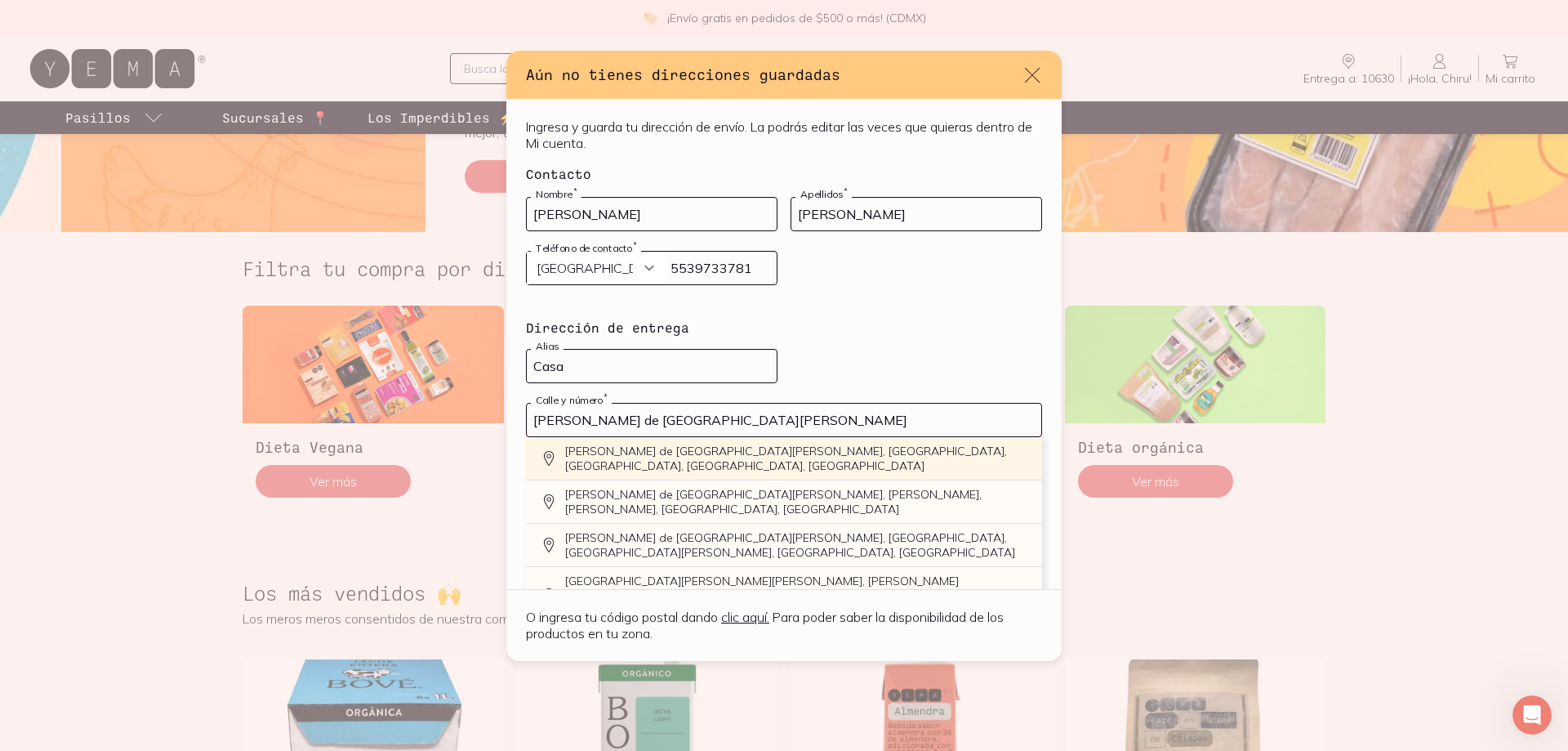
click at [825, 448] on div "[PERSON_NAME] de [GEOGRAPHIC_DATA][PERSON_NAME], [GEOGRAPHIC_DATA], [GEOGRAPHIC…" at bounding box center [784, 458] width 516 height 43
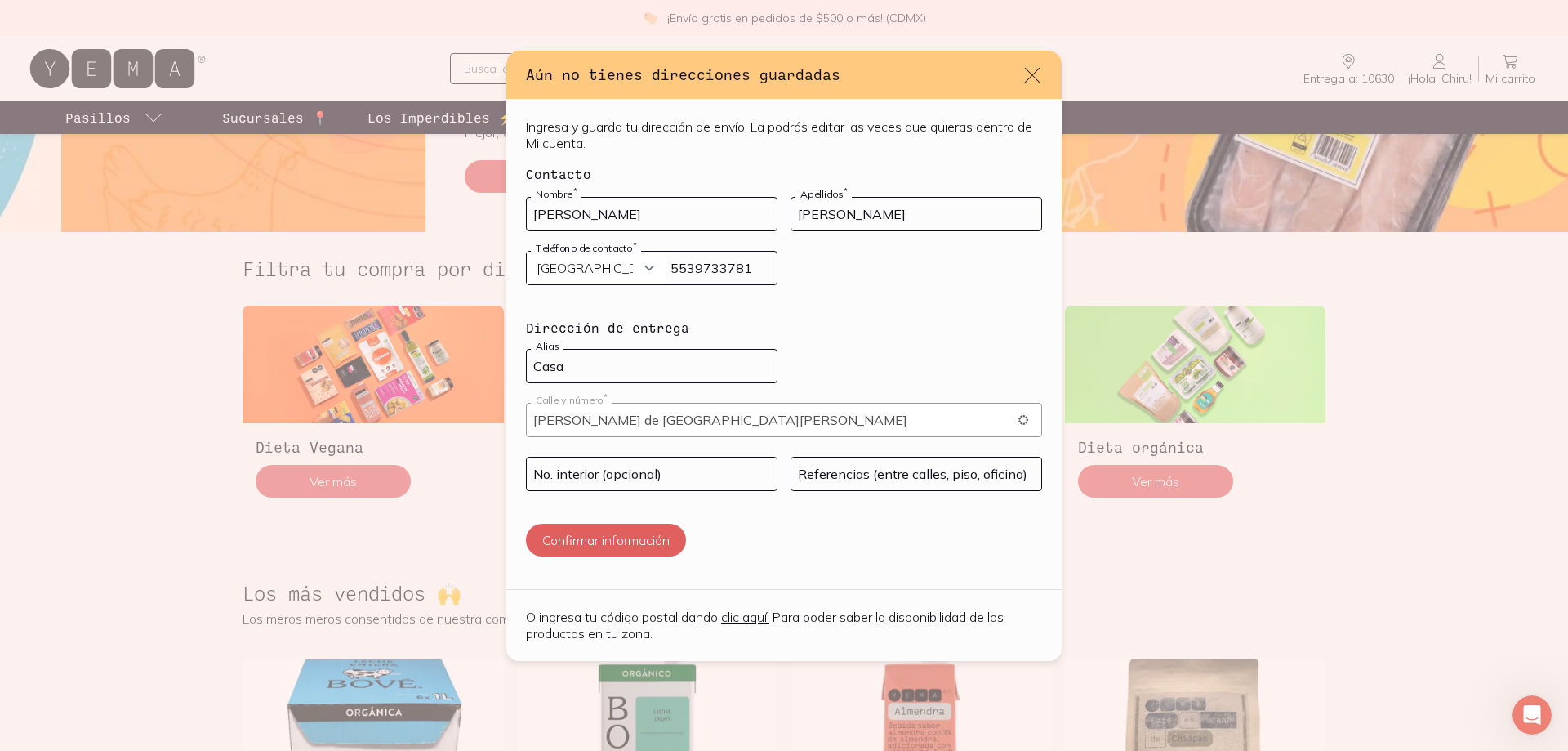
type input "[PERSON_NAME] de [GEOGRAPHIC_DATA][PERSON_NAME], [GEOGRAPHIC_DATA], [GEOGRAPHIC…"
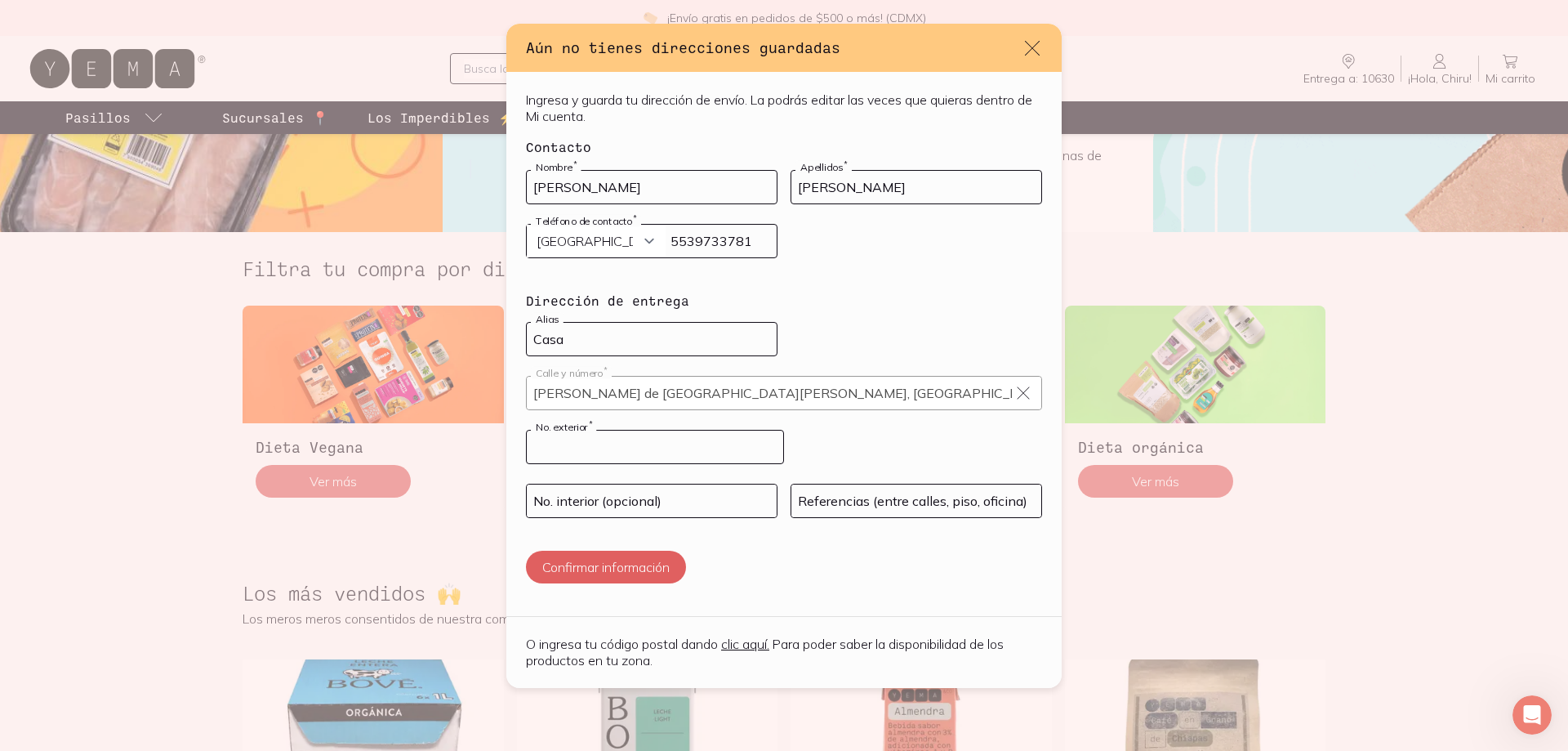
click at [723, 453] on input "default" at bounding box center [654, 447] width 256 height 33
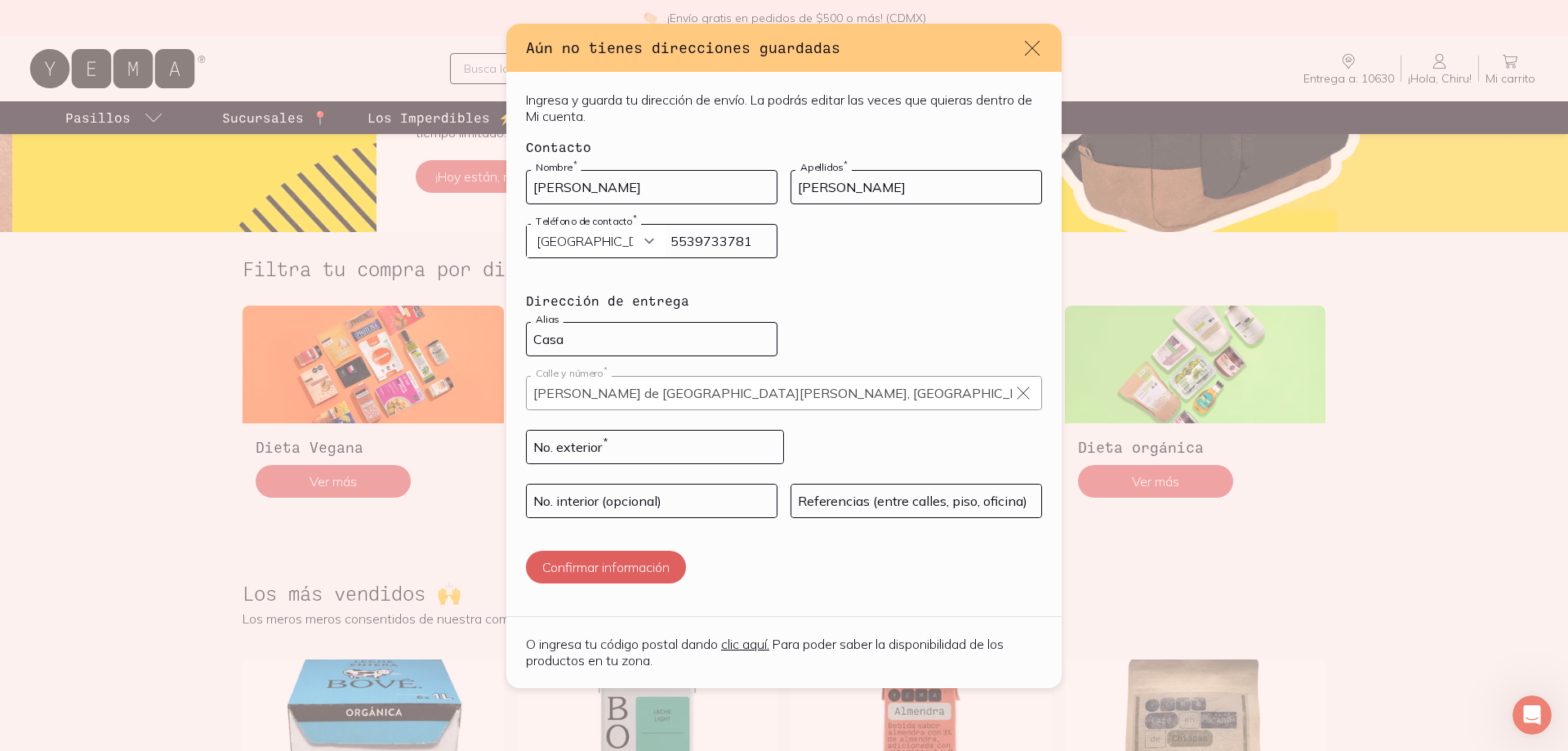
click at [1015, 393] on icon "default" at bounding box center [1023, 393] width 16 height 16
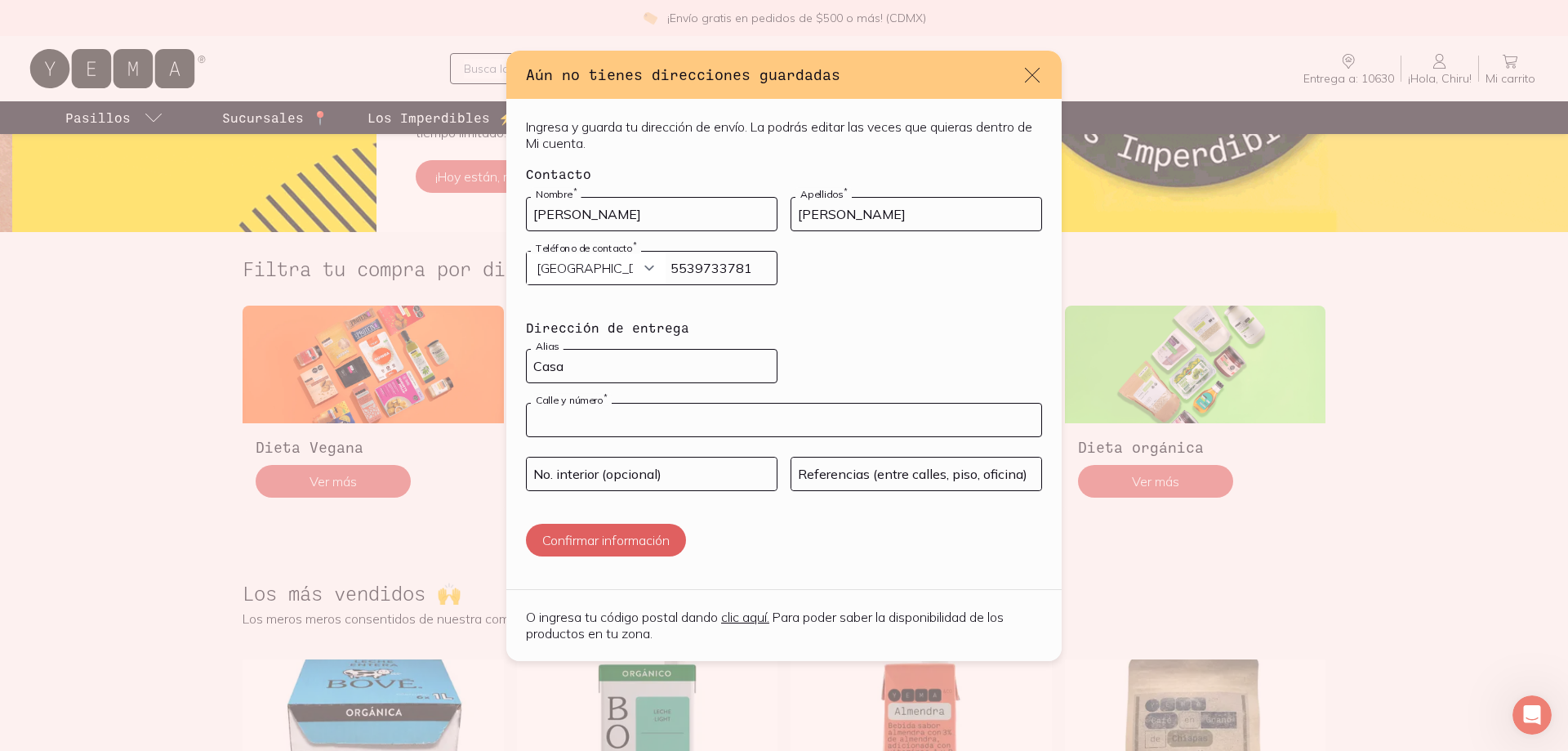
click at [790, 428] on input "default" at bounding box center [784, 420] width 514 height 33
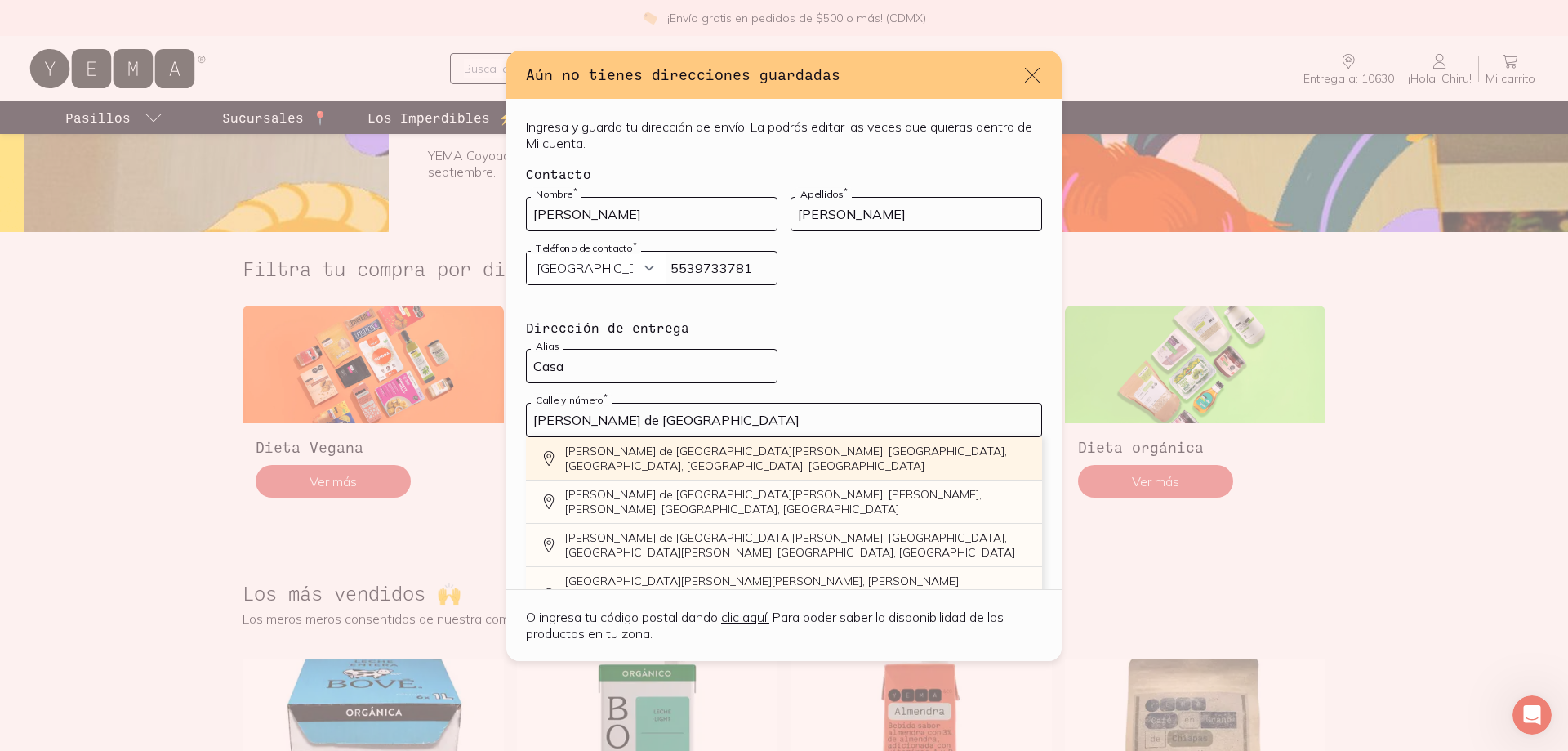
click at [728, 453] on div "[PERSON_NAME] de [GEOGRAPHIC_DATA][PERSON_NAME], [GEOGRAPHIC_DATA], [GEOGRAPHIC…" at bounding box center [784, 458] width 516 height 43
type input "[PERSON_NAME] de [GEOGRAPHIC_DATA][PERSON_NAME], [GEOGRAPHIC_DATA], [GEOGRAPHIC…"
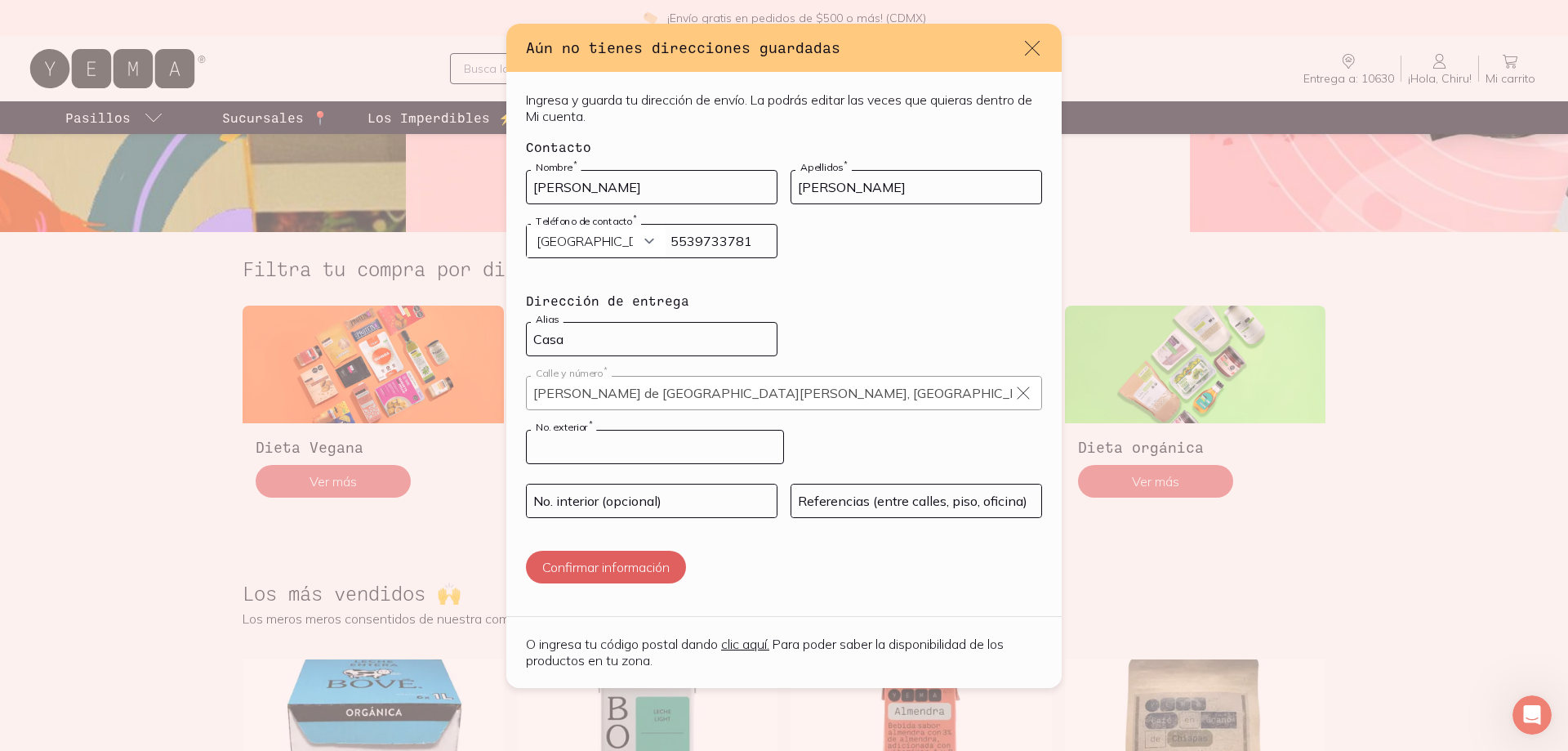
click at [635, 441] on input "default" at bounding box center [654, 447] width 256 height 33
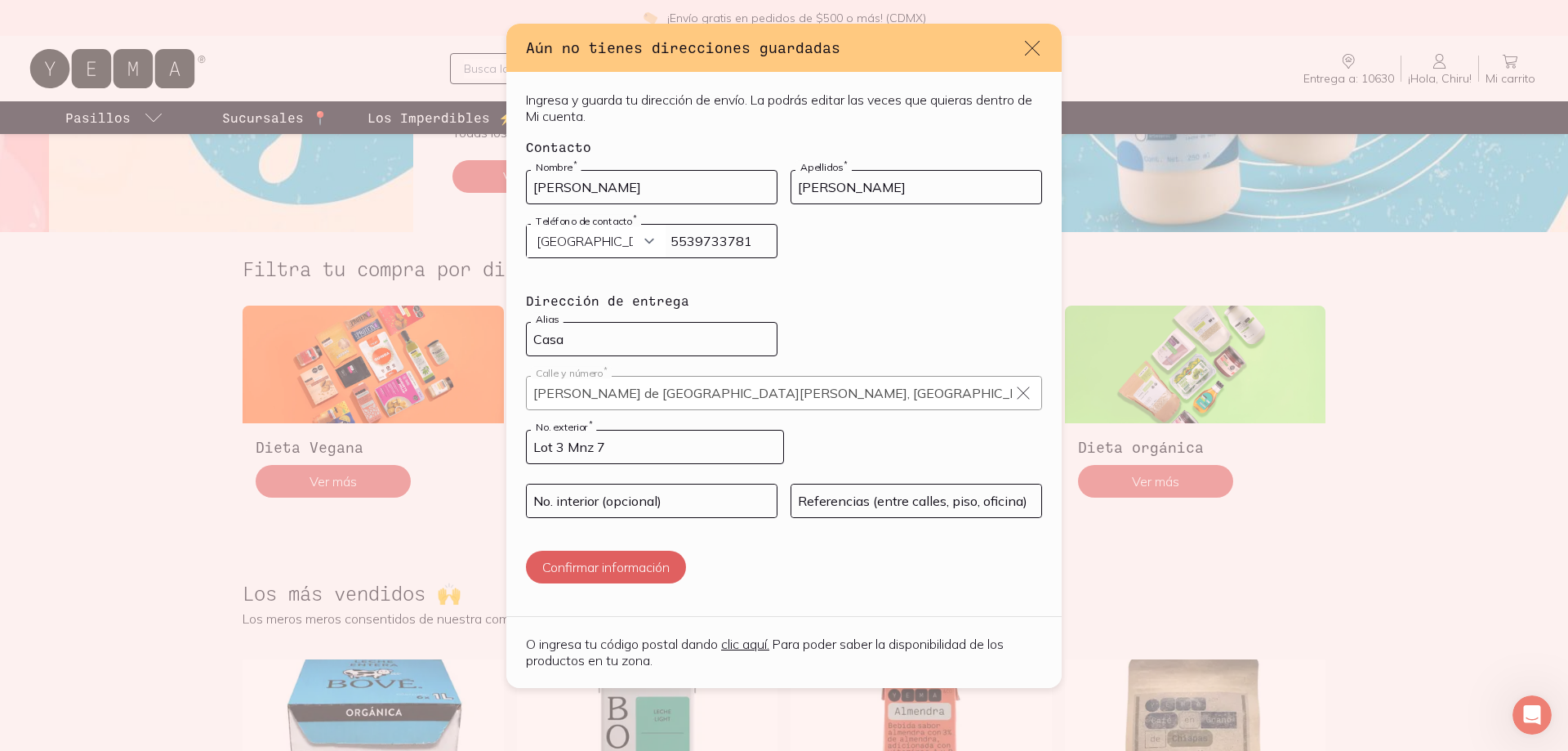
type input "Lot 3 Mnz 7"
click at [797, 553] on div "Confirmar información" at bounding box center [784, 566] width 516 height 33
click at [856, 506] on input "default" at bounding box center [916, 501] width 250 height 33
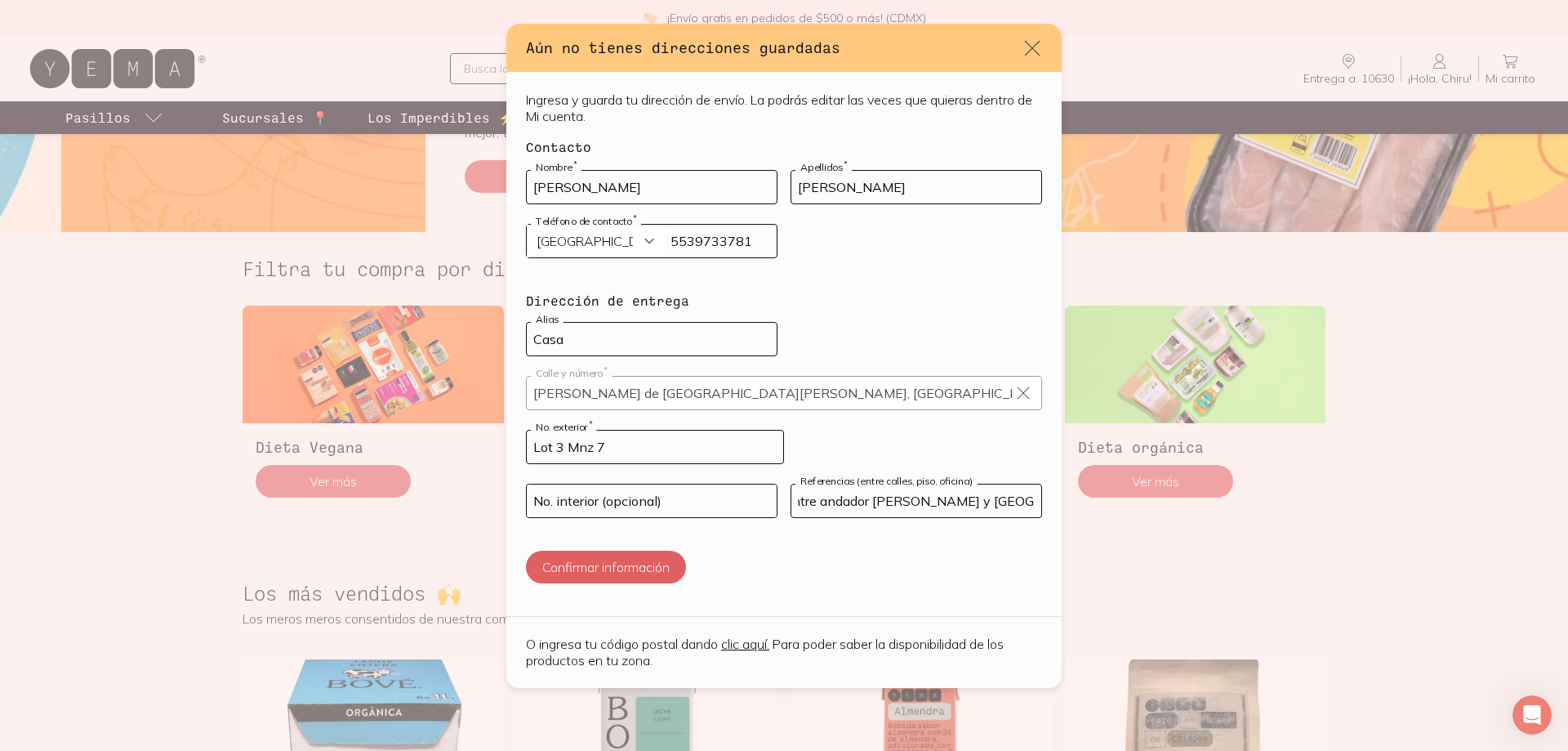
scroll to position [0, 177]
click at [947, 501] on input "Casa blanca de tres pisos entre andador [PERSON_NAME] y [GEOGRAPHIC_DATA]" at bounding box center [916, 501] width 250 height 33
click at [999, 512] on input "Casa blanca de tres pisos entre andador [PERSON_NAME] y [GEOGRAPHIC_DATA]" at bounding box center [916, 501] width 250 height 33
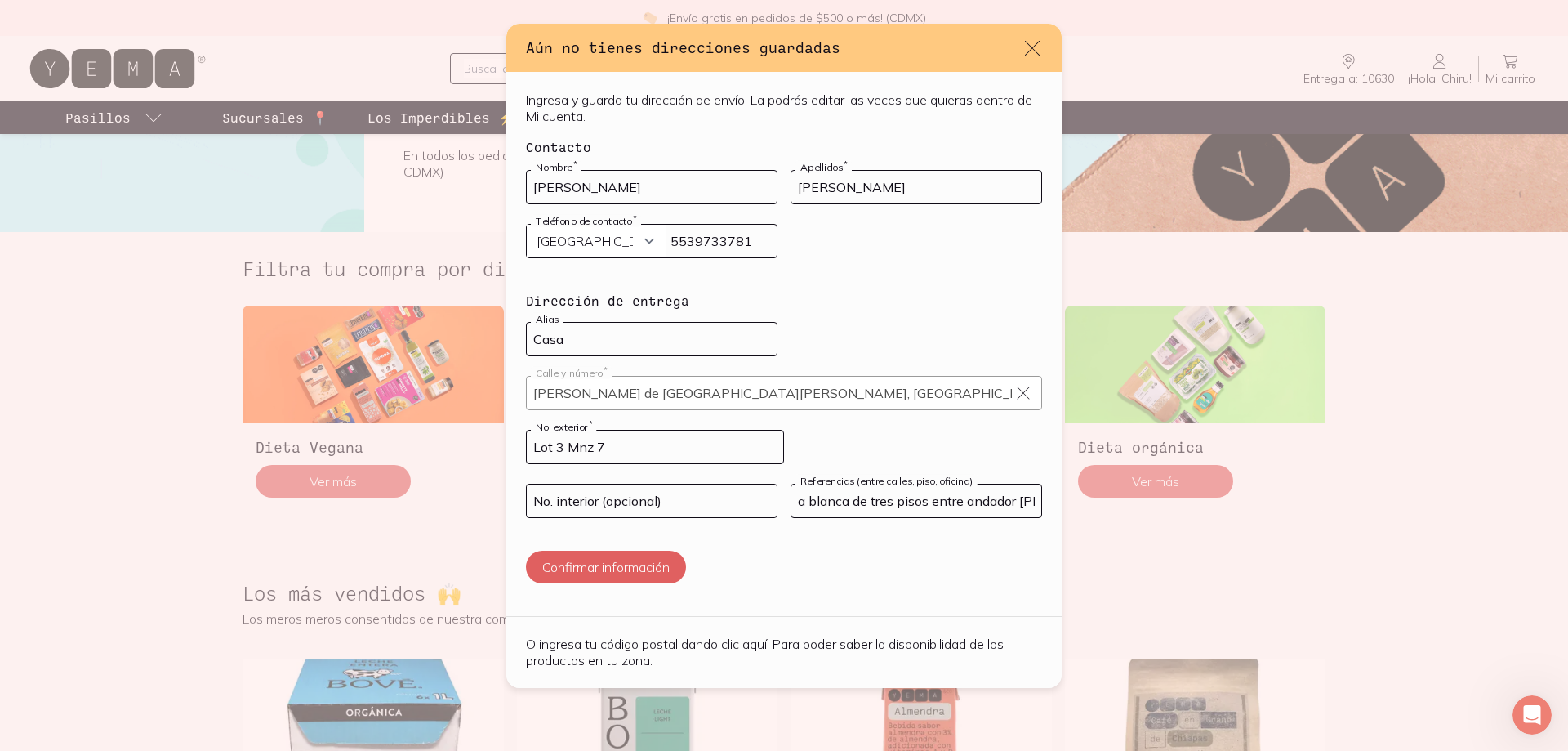
scroll to position [0, 0]
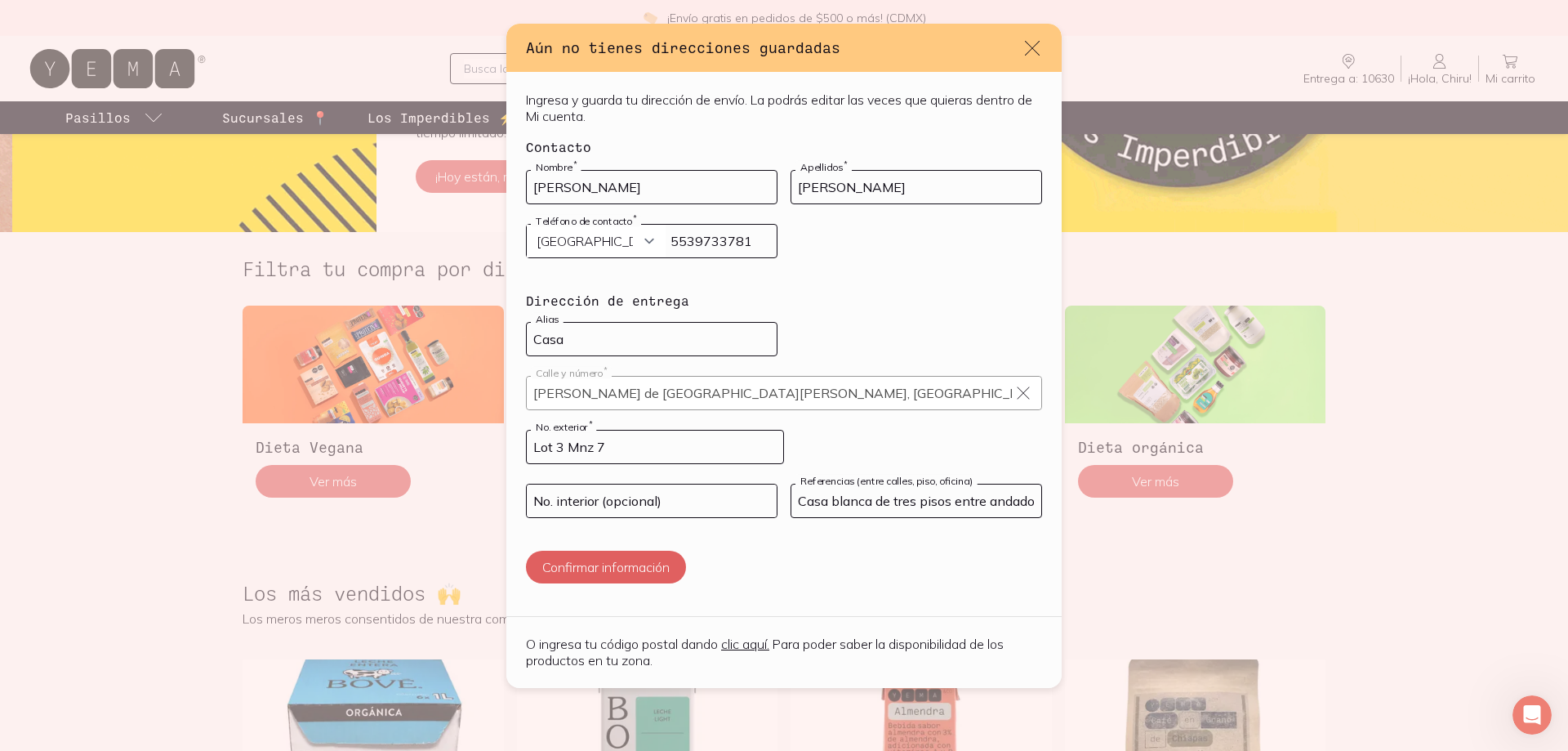
click at [945, 503] on input "Casa blanca de tres pisos entre andador [PERSON_NAME] y [GEOGRAPHIC_DATA]" at bounding box center [916, 501] width 250 height 33
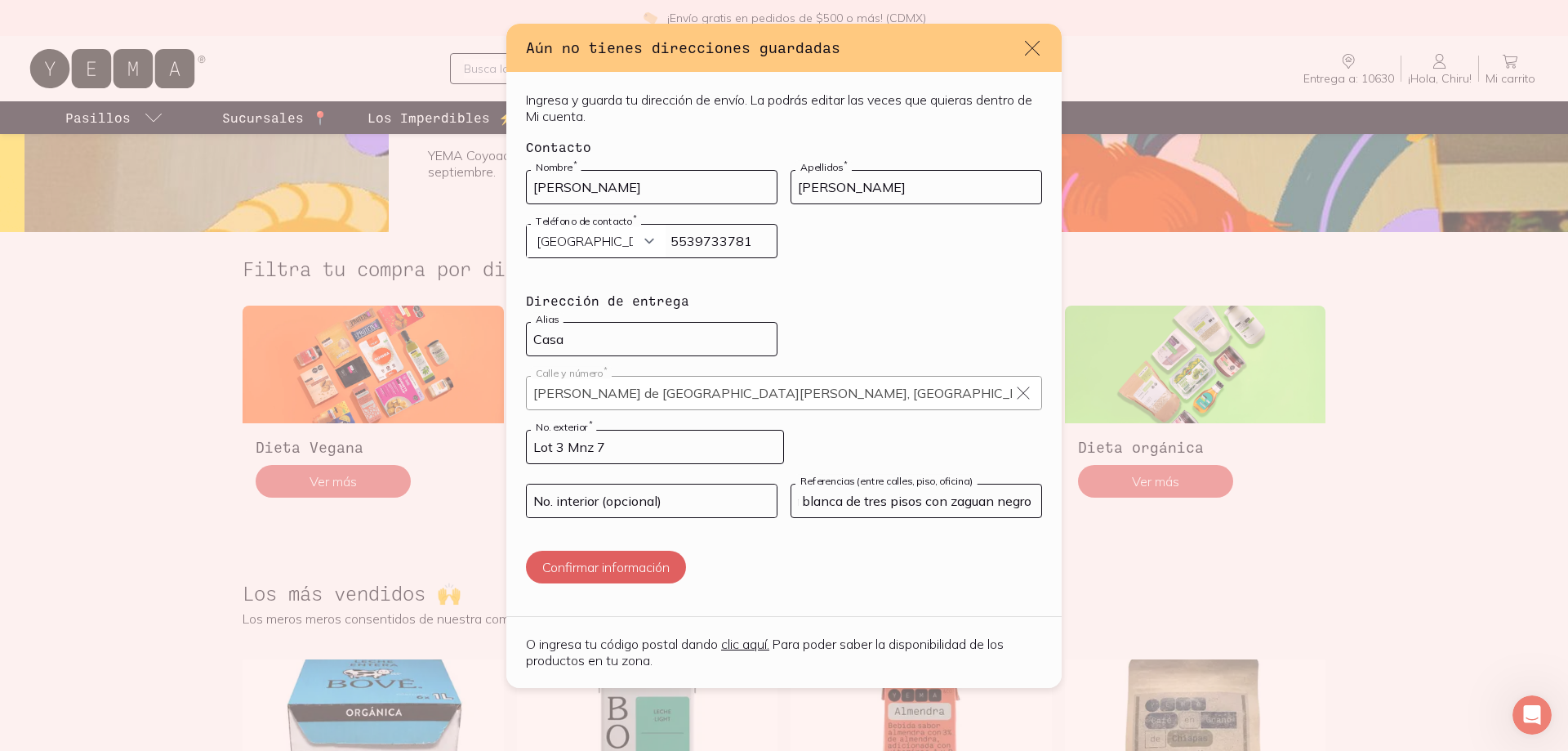
scroll to position [0, 37]
click at [1023, 502] on input "Casa blanca de tres pisos con zaguán negro entre andador [PERSON_NAME] y [GEOGR…" at bounding box center [916, 501] width 250 height 33
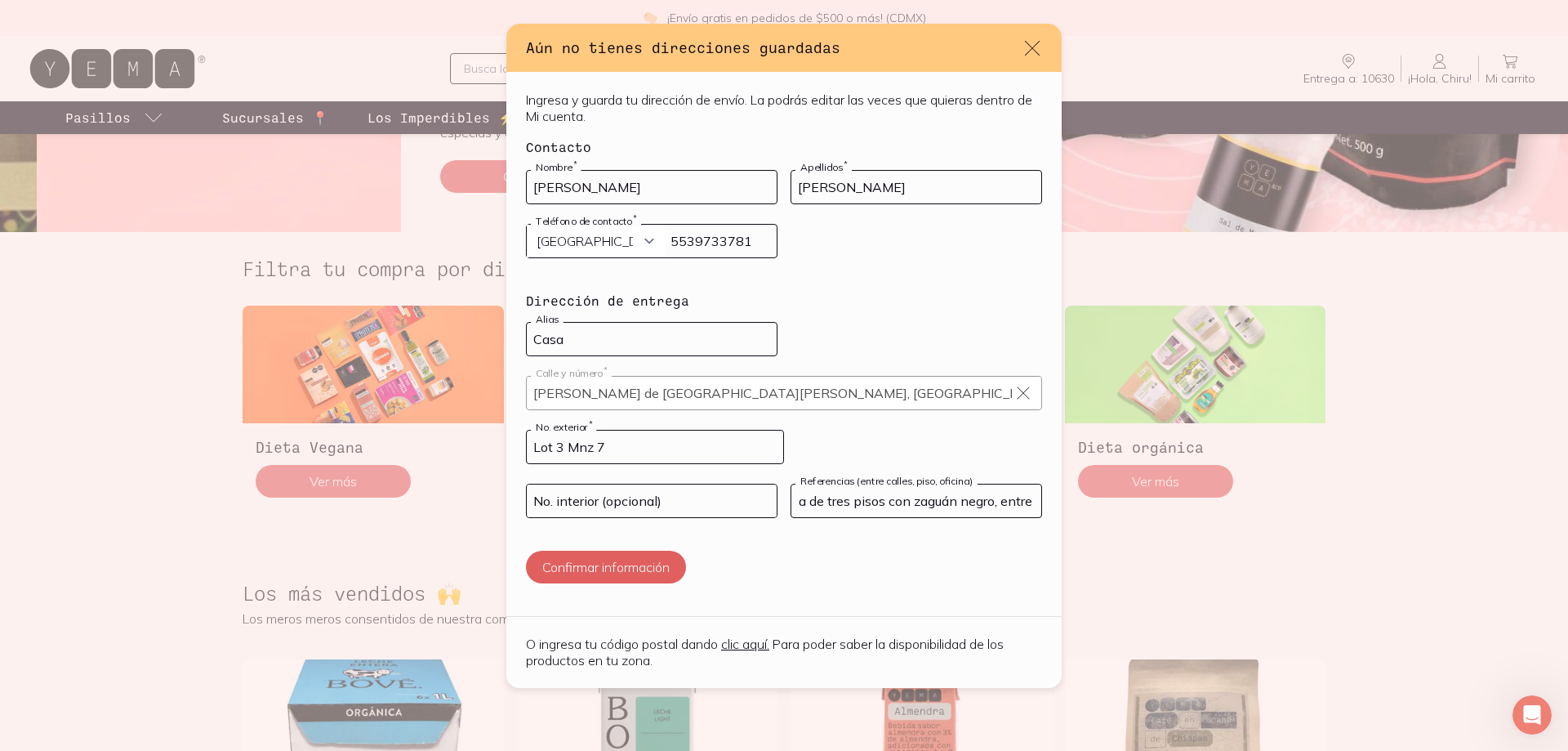
scroll to position [0, 74]
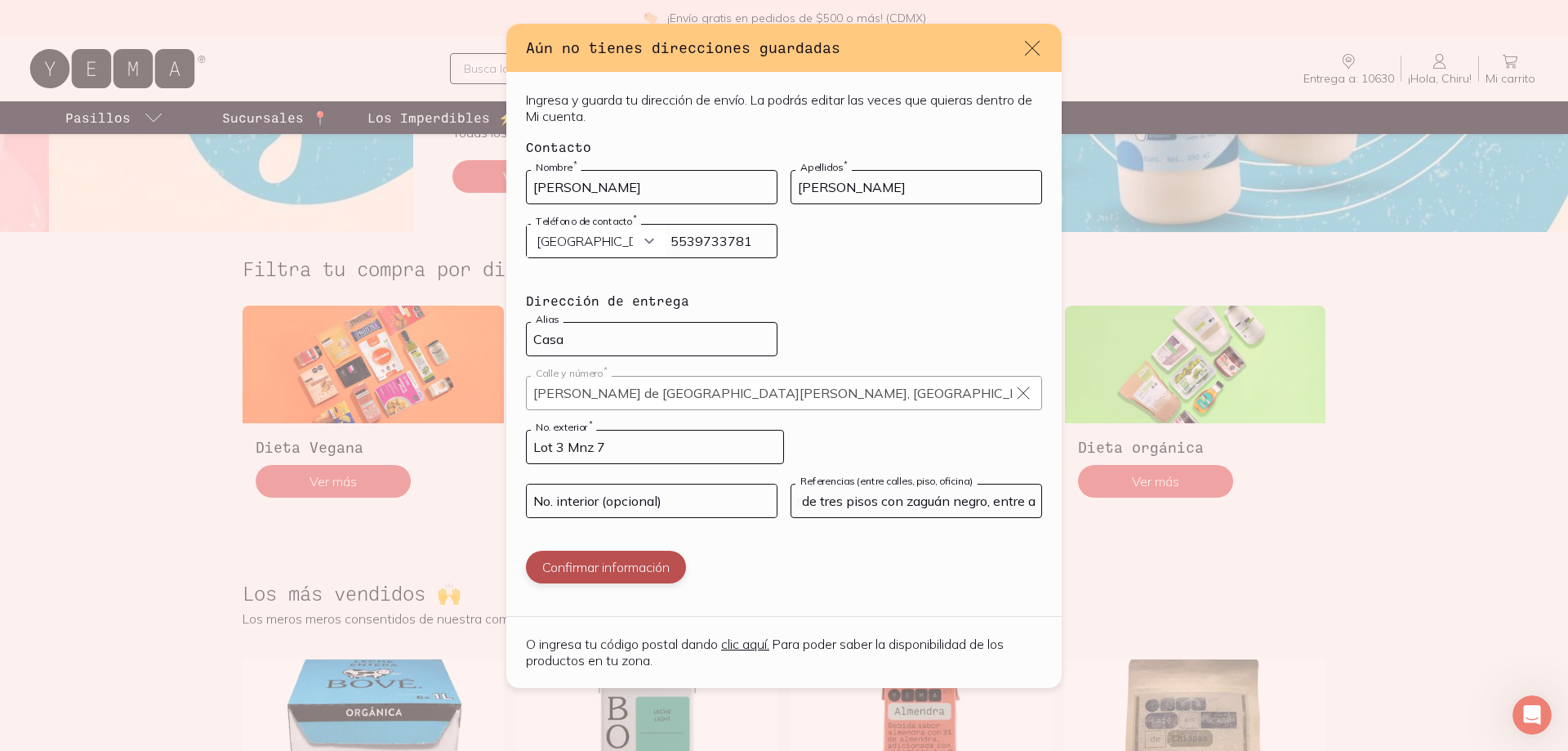
type input "Casa blanca de tres pisos con zaguán negro, entre andador [PERSON_NAME] y [GEOG…"
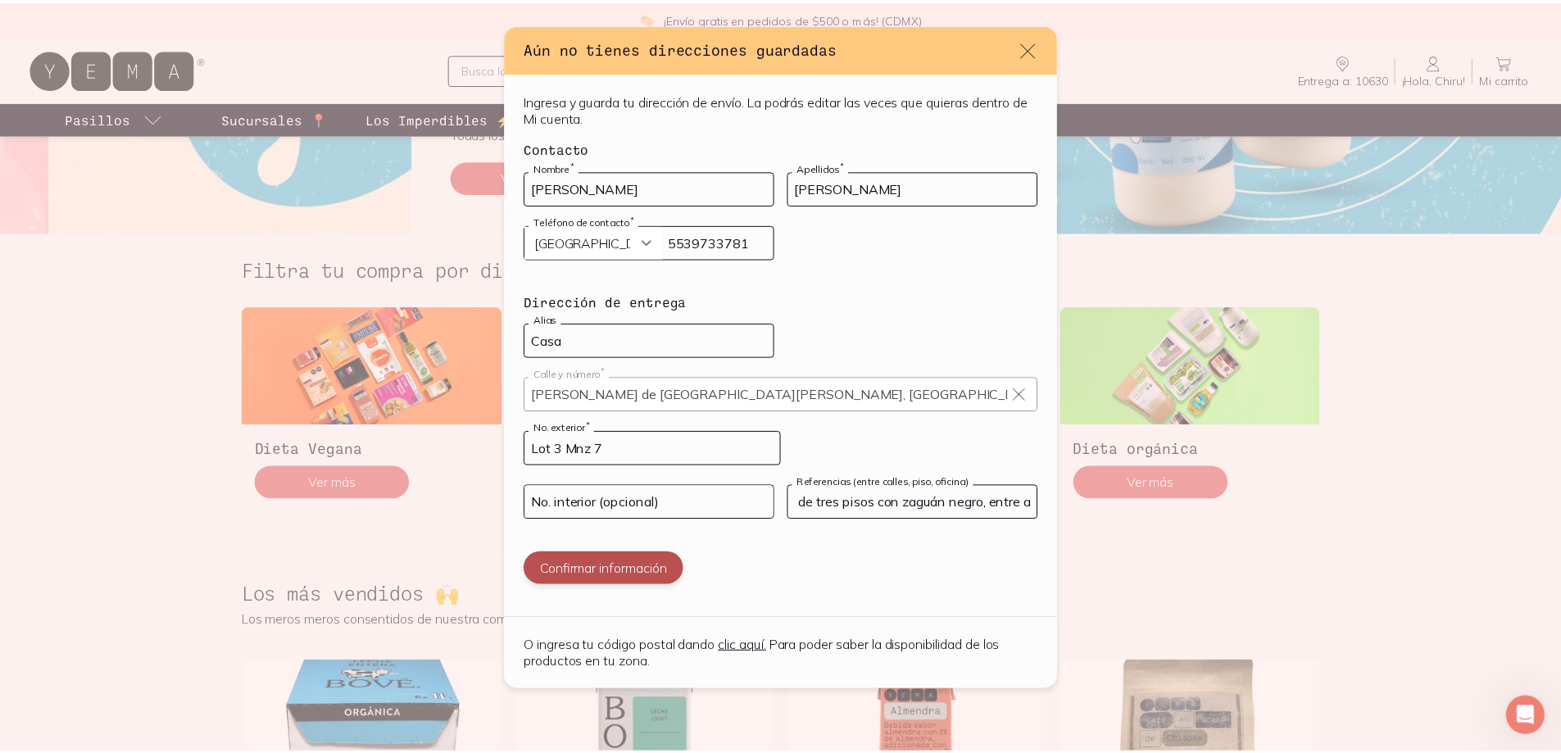
scroll to position [0, 0]
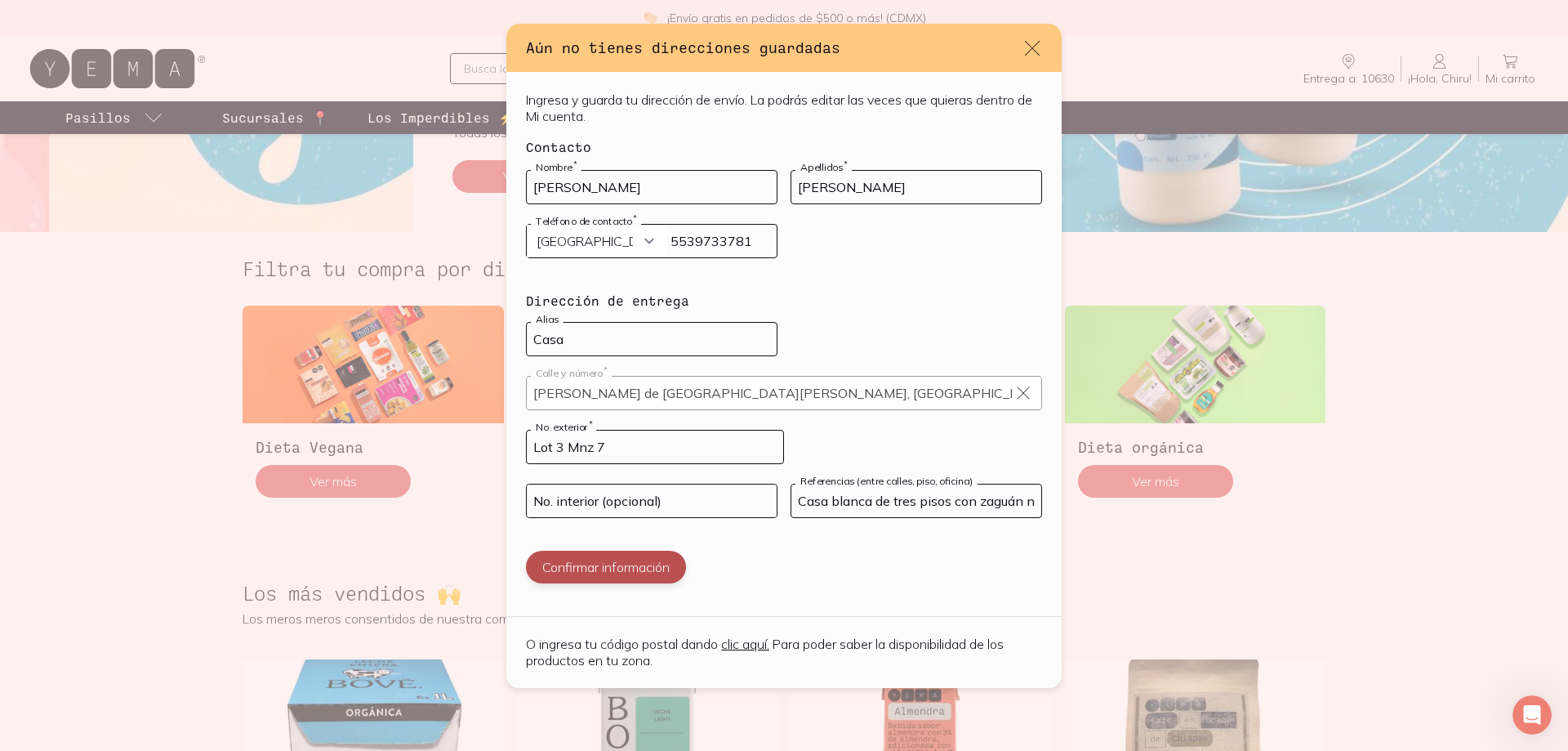
click at [614, 565] on button "Confirmar información" at bounding box center [606, 566] width 160 height 33
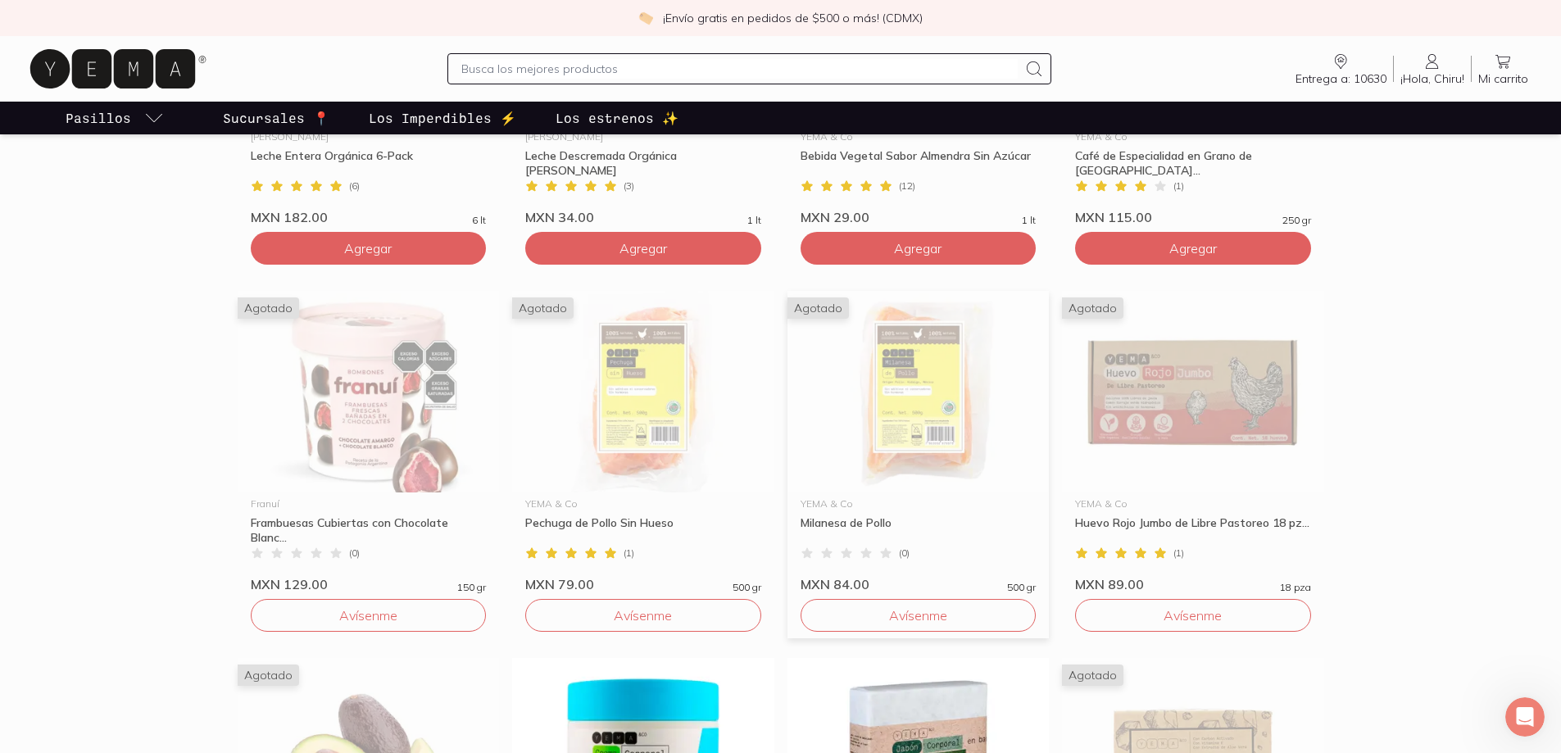
scroll to position [737, 0]
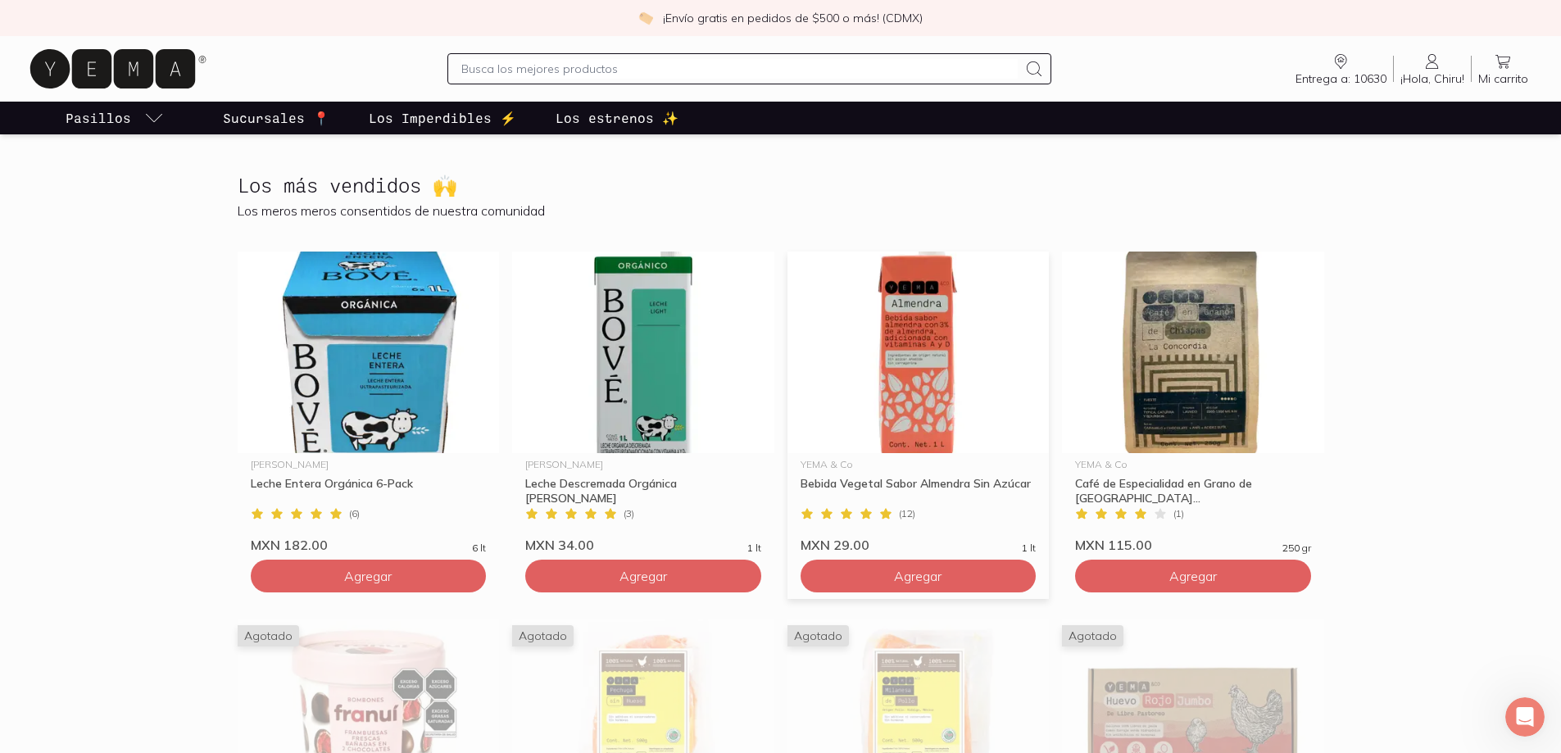
click at [952, 485] on div "Bebida Vegetal Sabor Almendra Sin Azúcar" at bounding box center [918, 490] width 236 height 29
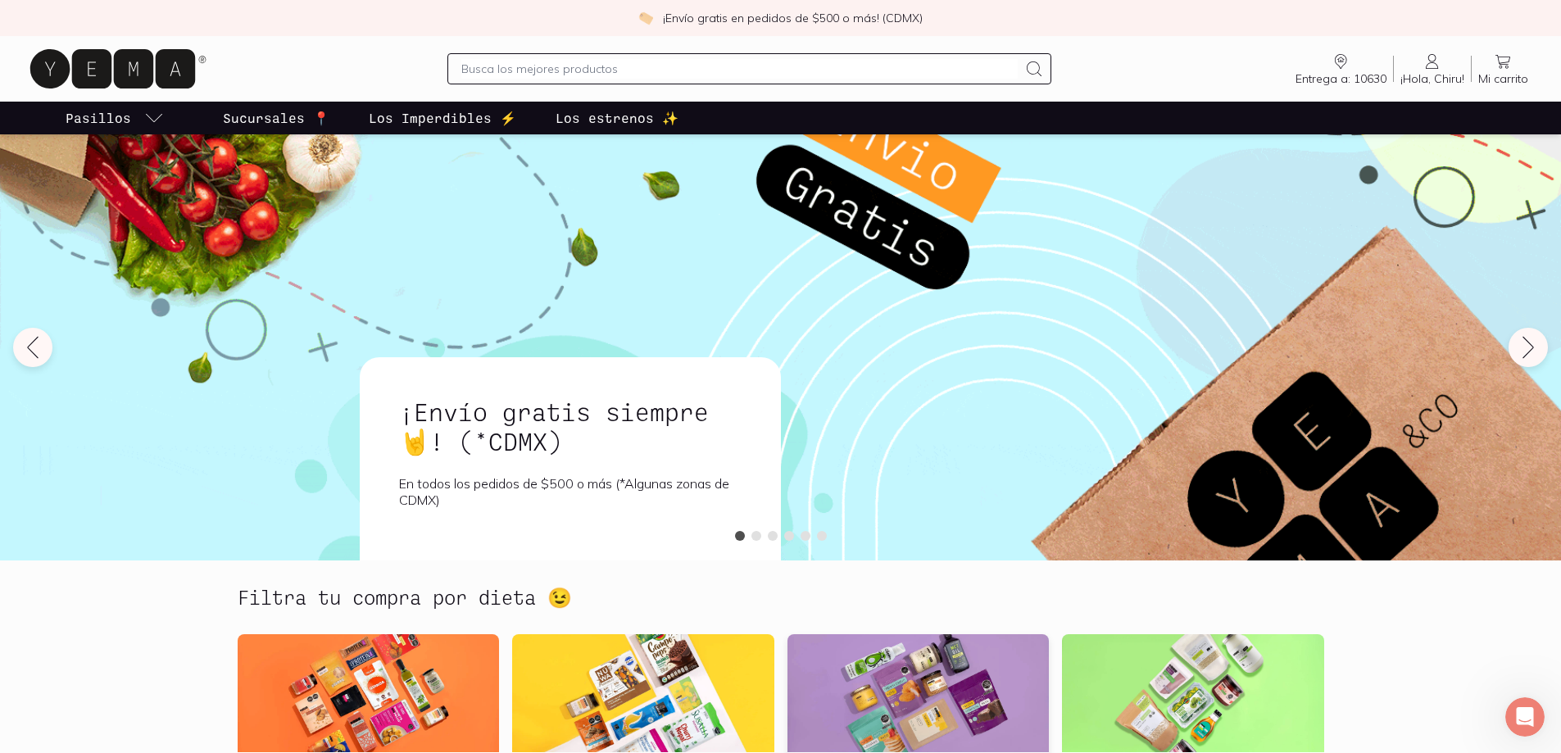
scroll to position [246, 0]
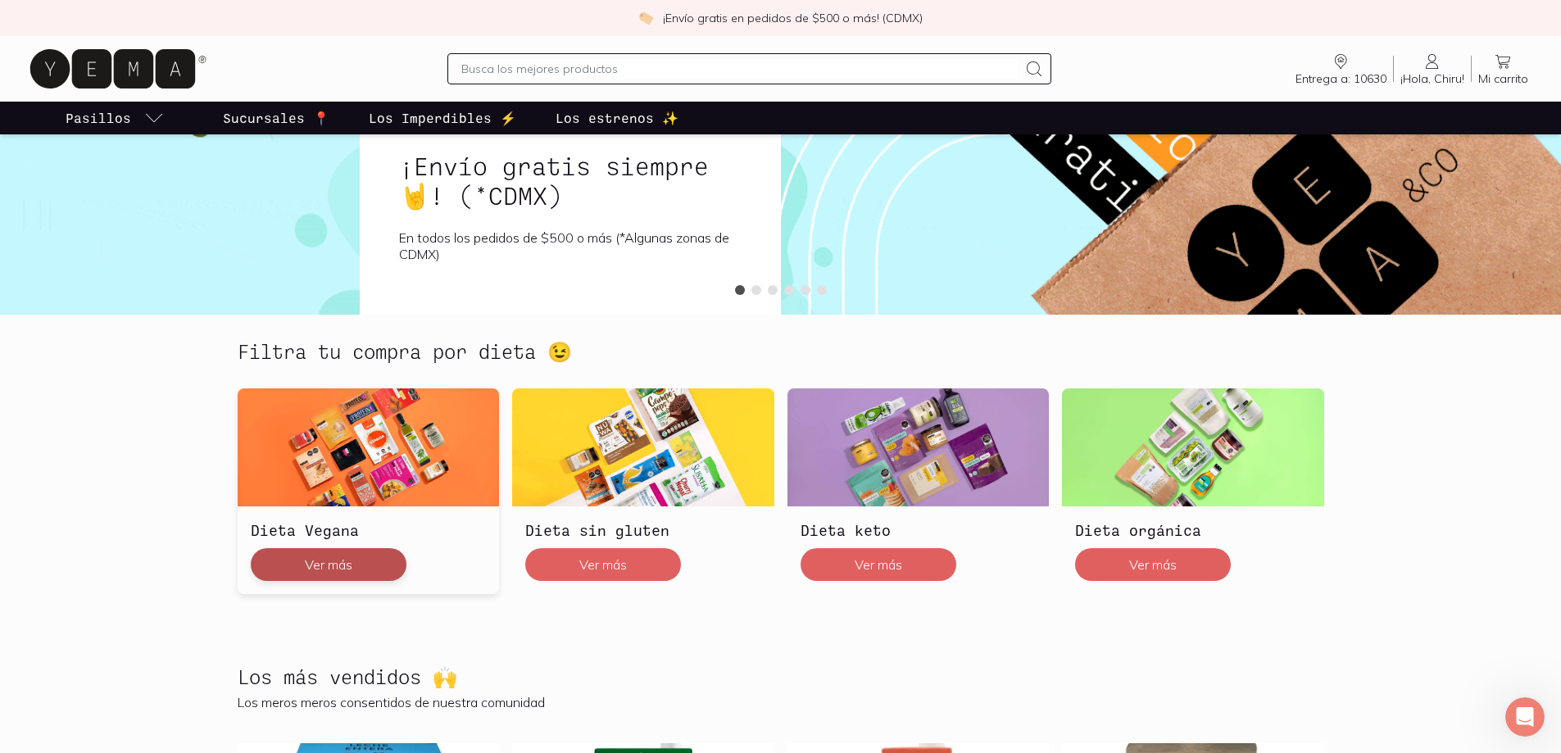
click at [332, 559] on button "Ver más" at bounding box center [329, 564] width 156 height 33
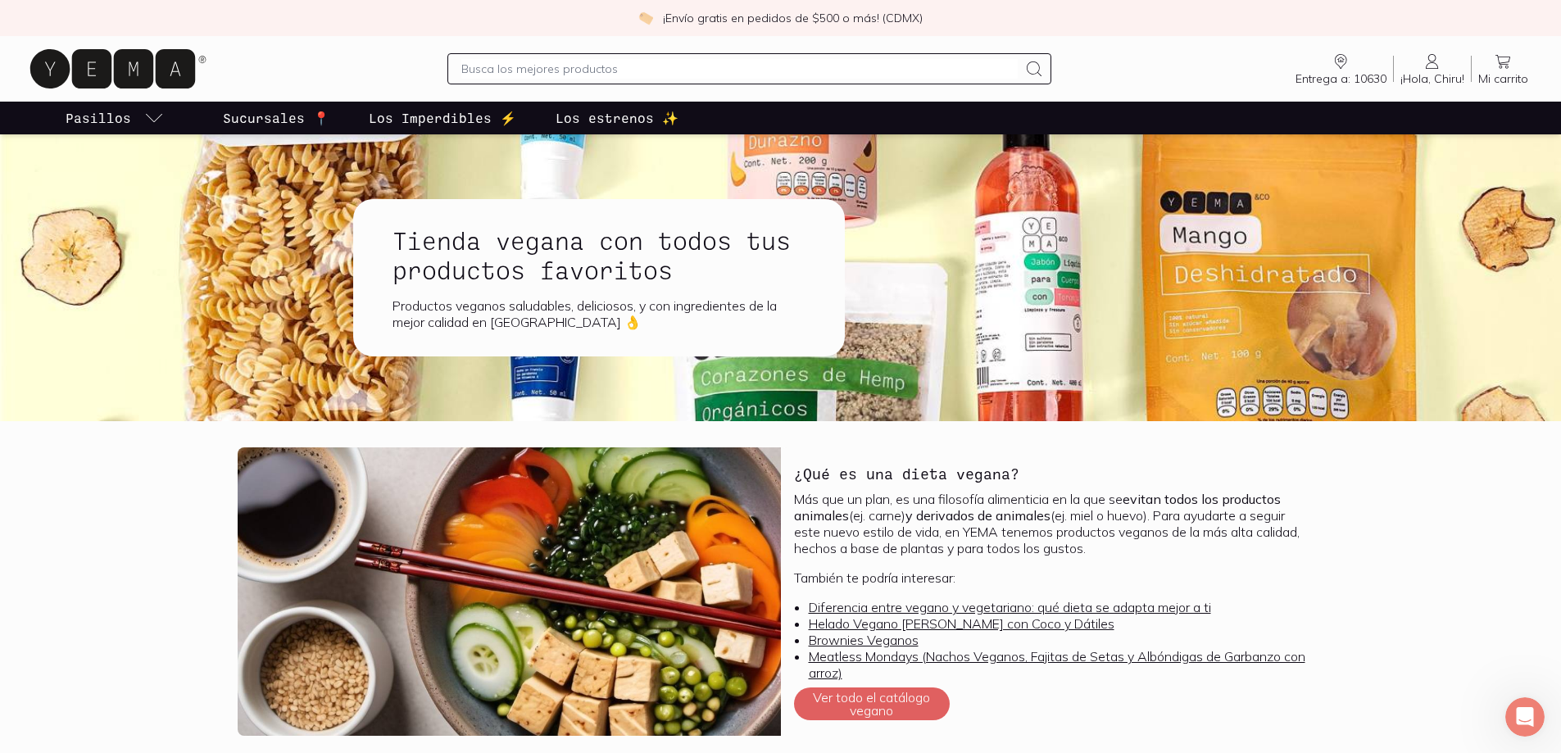
scroll to position [410, 0]
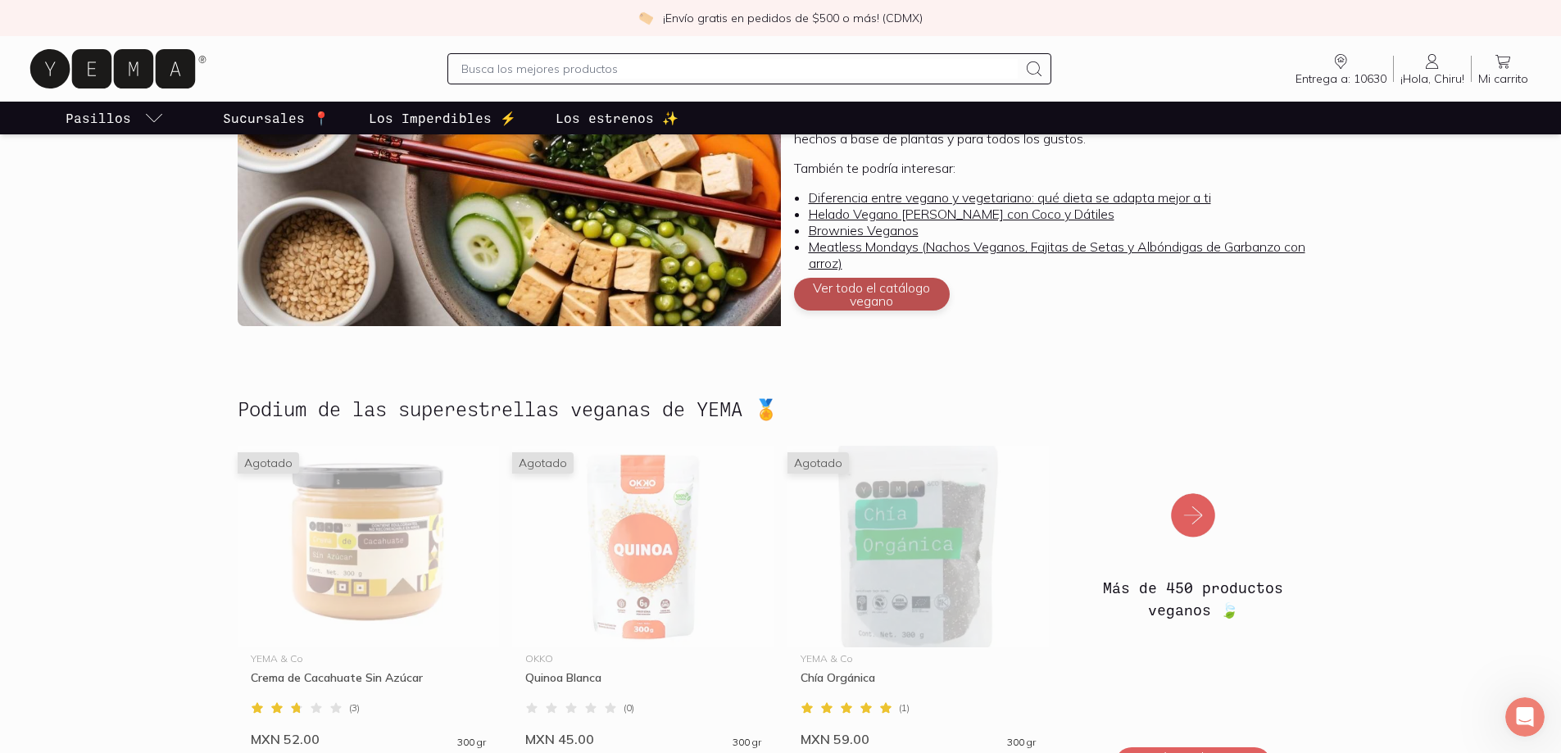
click at [868, 293] on button "Ver todo el catálogo vegano" at bounding box center [872, 294] width 156 height 33
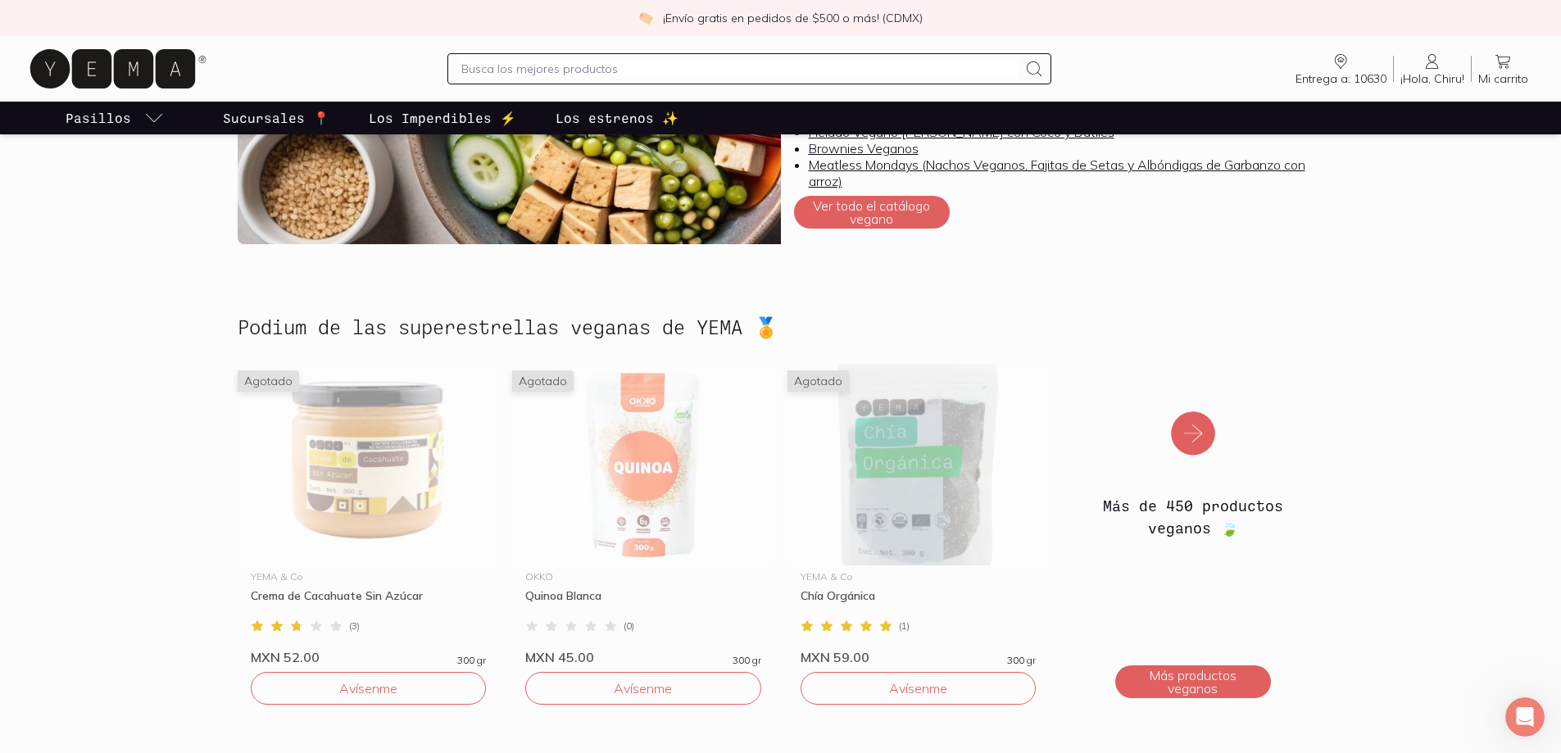
scroll to position [574, 0]
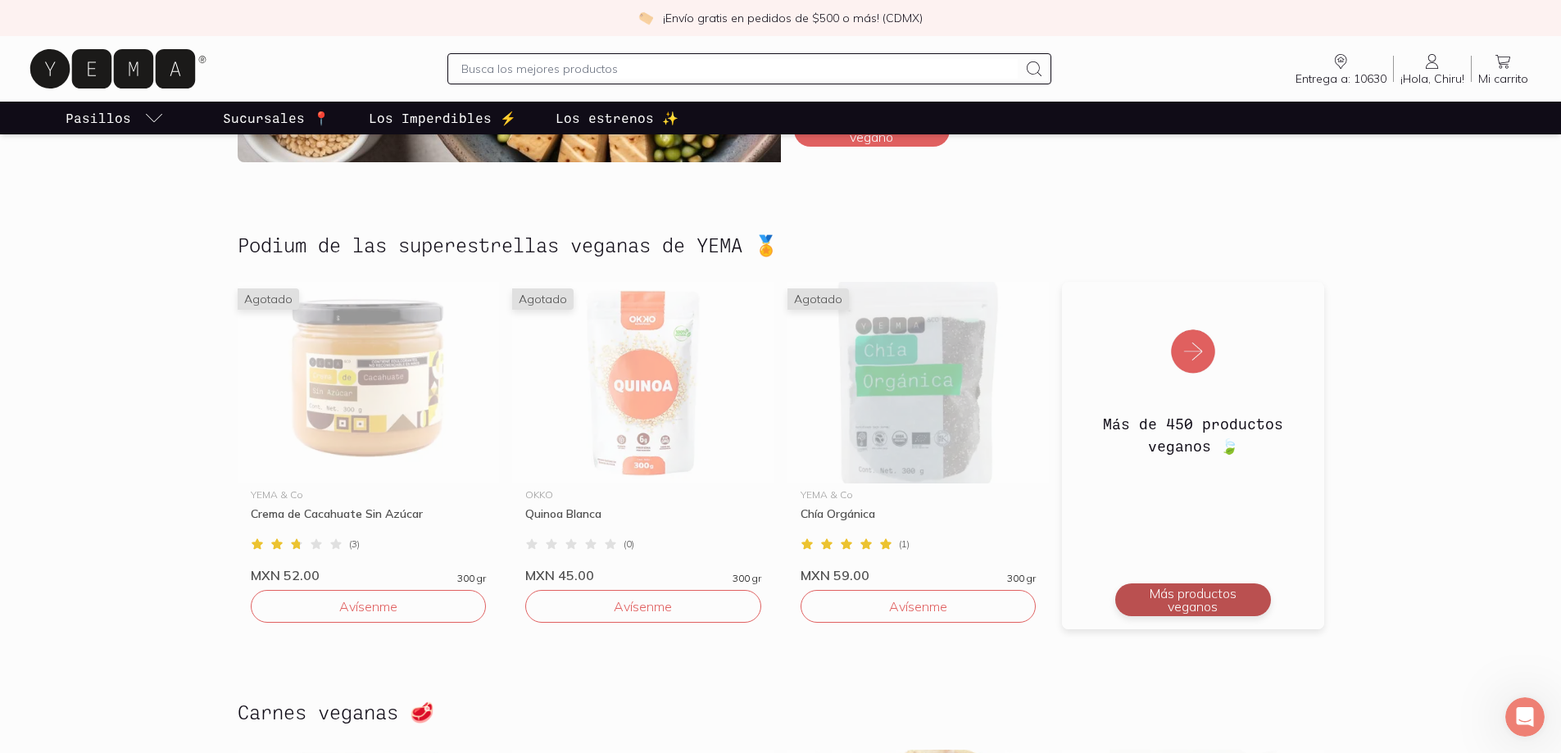
click at [1151, 595] on button "Más productos veganos" at bounding box center [1193, 599] width 156 height 33
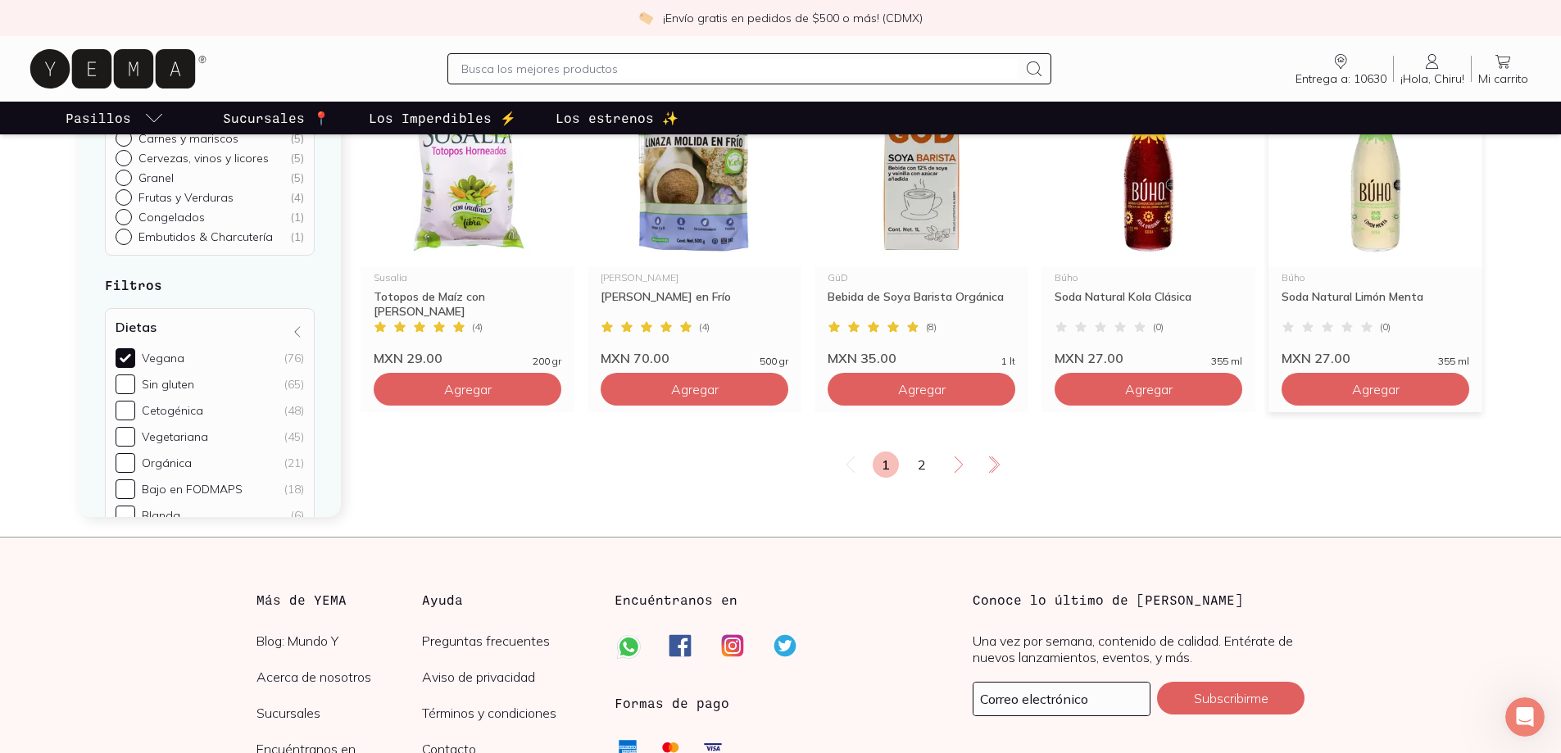
scroll to position [2704, 0]
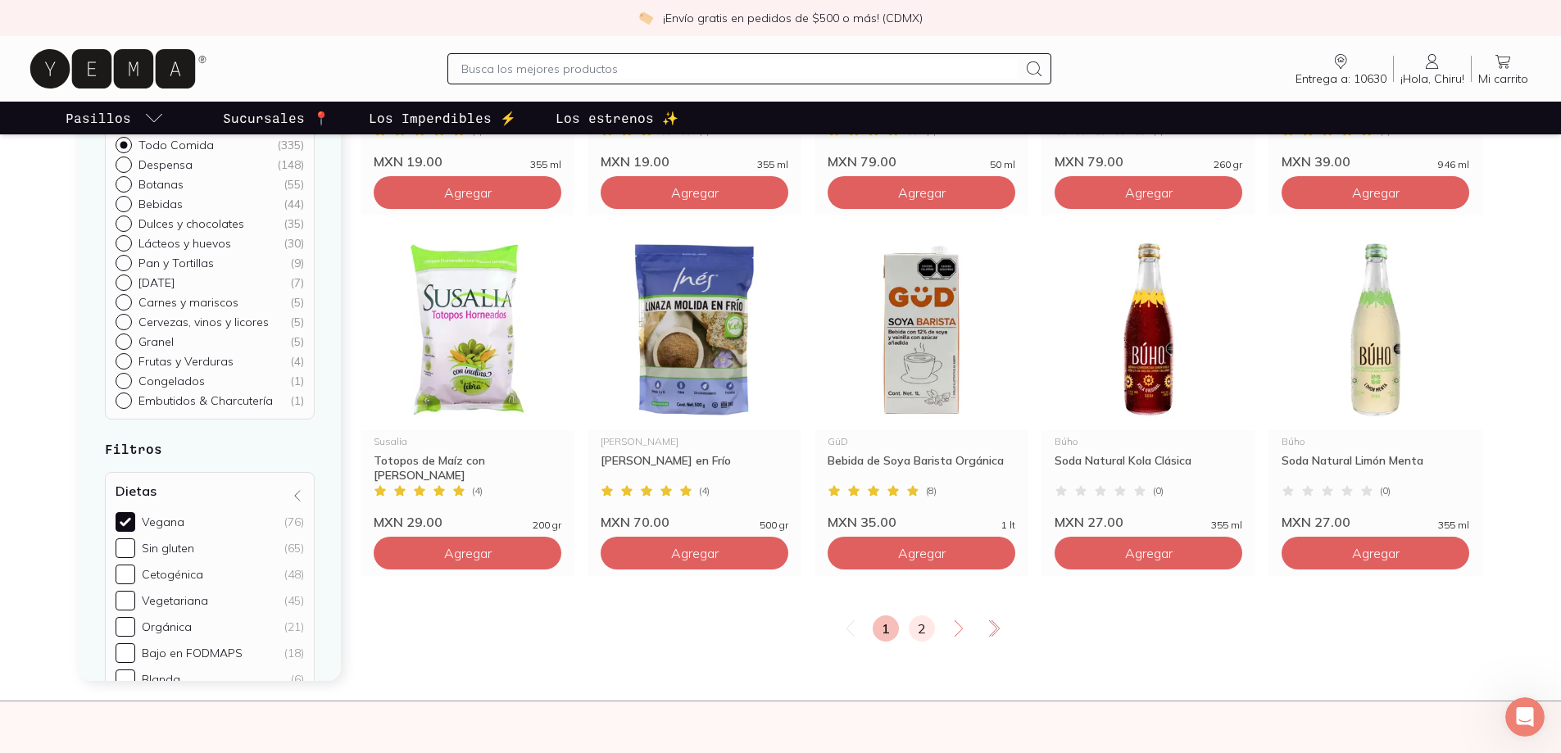
click at [915, 626] on link "2" at bounding box center [922, 628] width 26 height 26
